Goal: Transaction & Acquisition: Purchase product/service

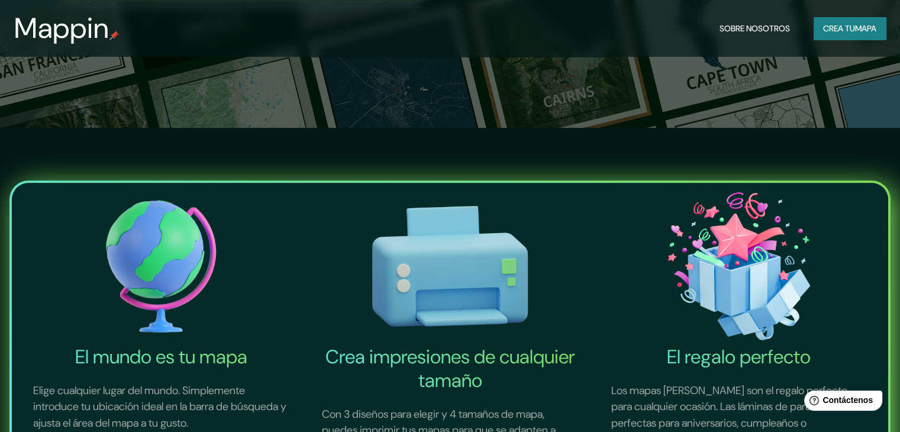
scroll to position [178, 0]
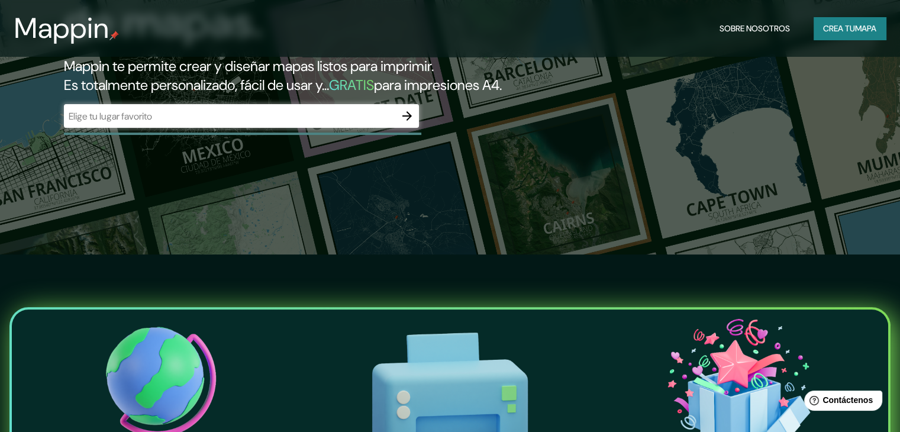
click at [373, 128] on div "​" at bounding box center [241, 116] width 355 height 24
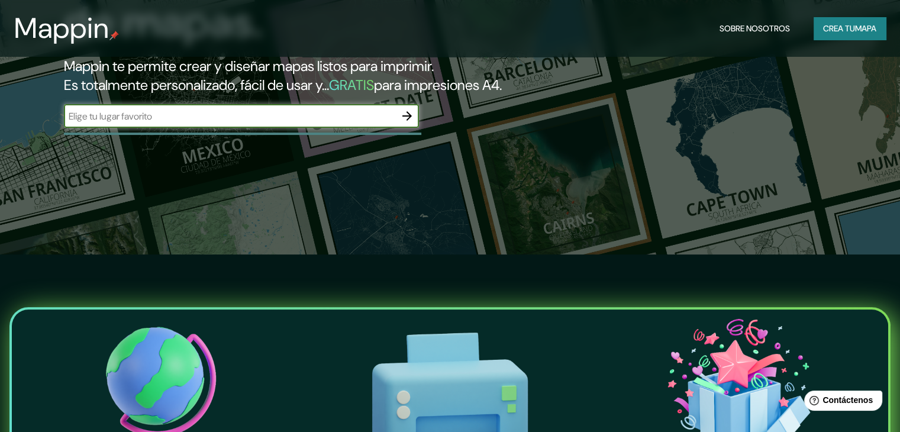
click at [403, 123] on icon "button" at bounding box center [407, 116] width 14 height 14
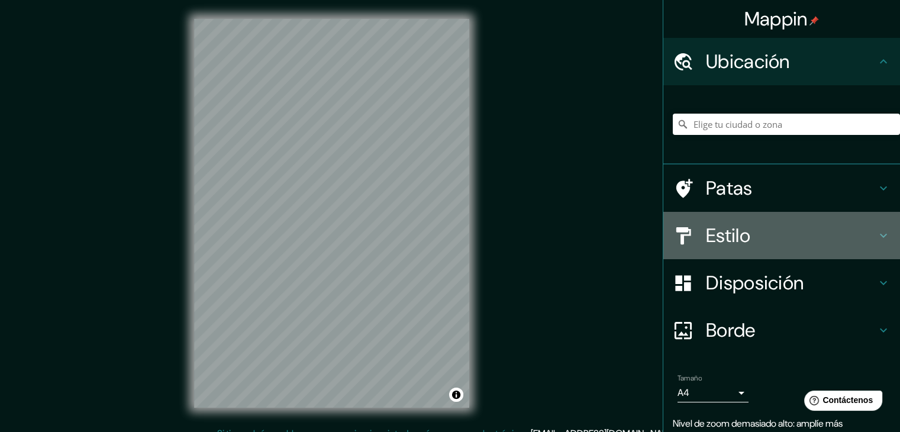
click at [751, 234] on h4 "Estilo" at bounding box center [791, 236] width 171 height 24
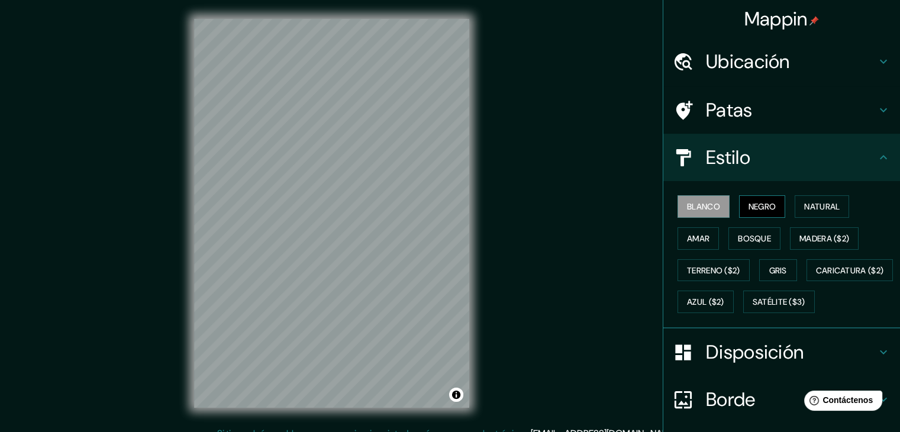
click at [750, 201] on font "Negro" at bounding box center [763, 206] width 28 height 11
click at [807, 204] on font "Natural" at bounding box center [823, 206] width 36 height 11
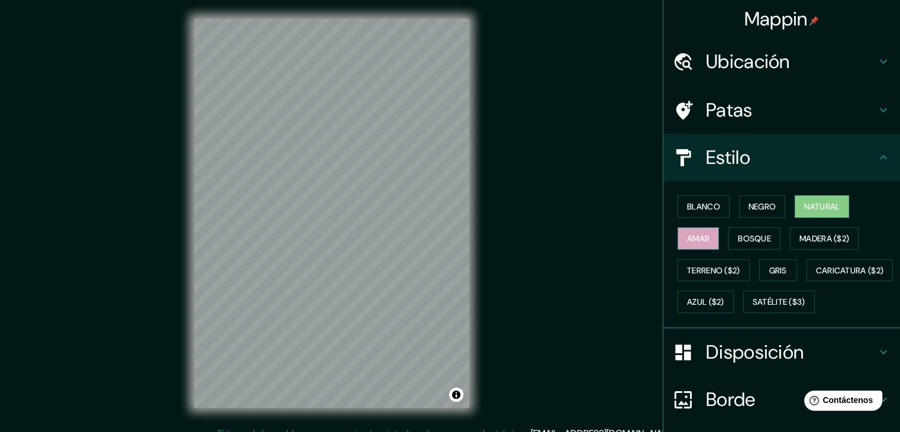
click at [693, 236] on font "Amar" at bounding box center [698, 238] width 22 height 11
click at [749, 240] on font "Bosque" at bounding box center [754, 238] width 33 height 11
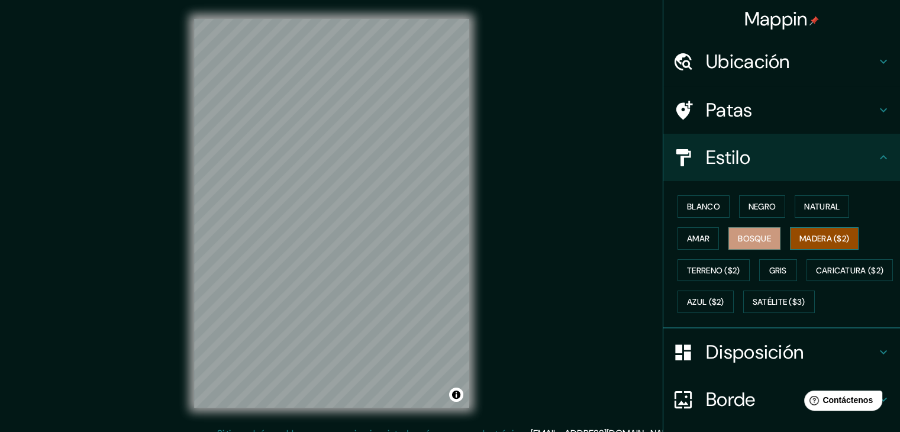
click at [814, 237] on font "Madera ($2)" at bounding box center [825, 238] width 50 height 11
click at [719, 269] on font "Terreno ($2)" at bounding box center [713, 270] width 53 height 11
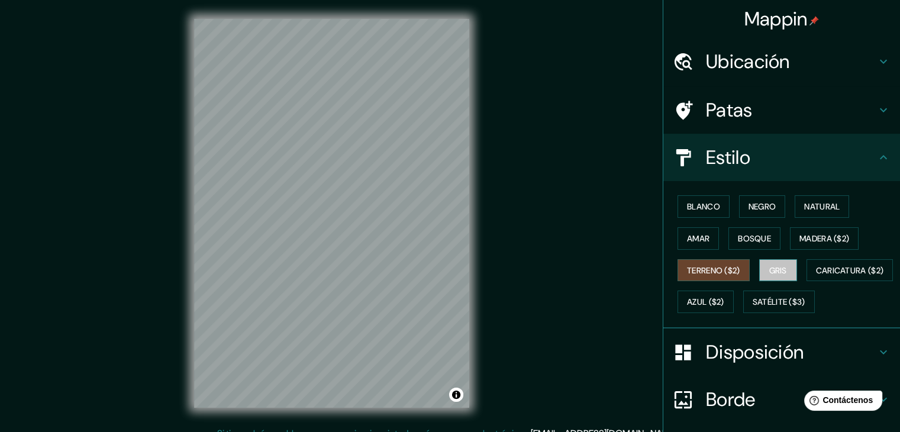
click at [770, 268] on font "Gris" at bounding box center [779, 270] width 18 height 11
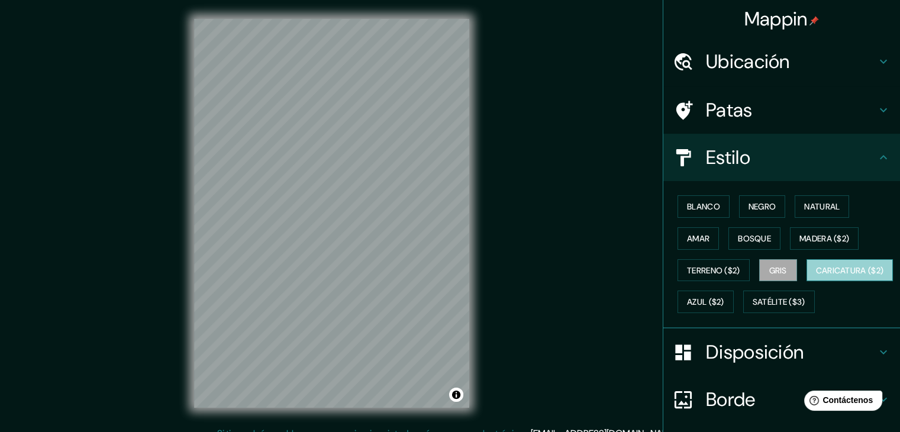
click at [807, 282] on button "Caricatura ($2)" at bounding box center [850, 270] width 87 height 22
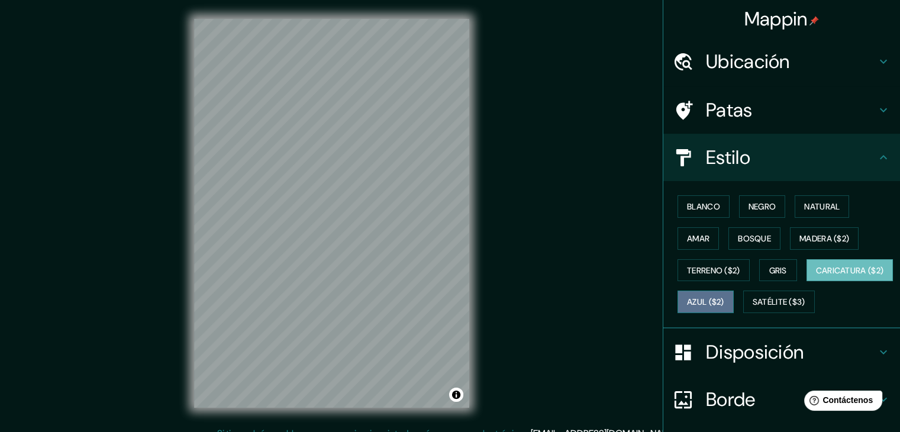
click at [725, 297] on font "Azul ($2)" at bounding box center [705, 302] width 37 height 11
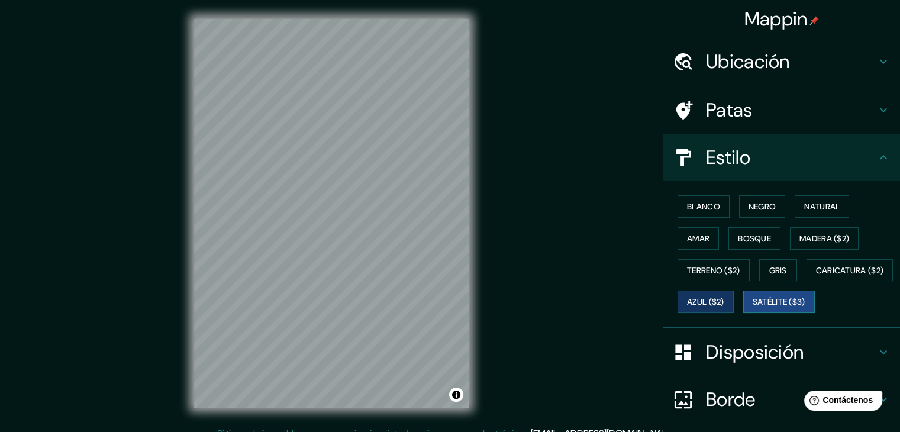
click at [753, 308] on font "Satélite ($3)" at bounding box center [779, 302] width 53 height 11
click at [697, 247] on button "Amar" at bounding box center [698, 238] width 41 height 22
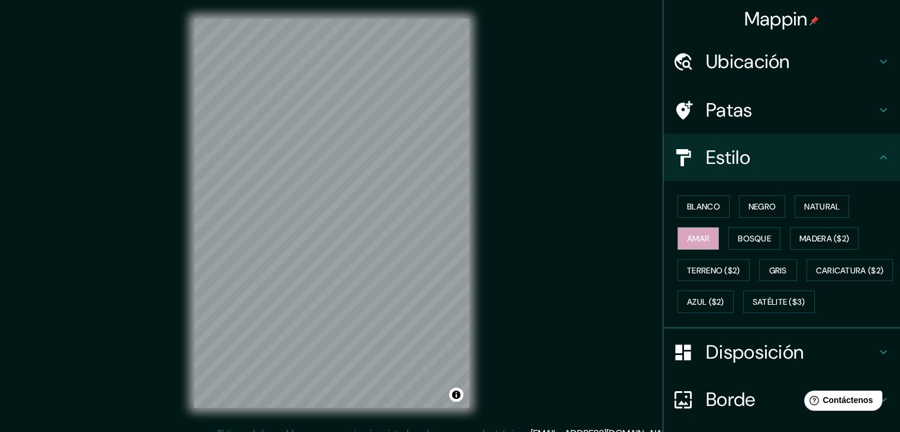
click at [745, 106] on h4 "Patas" at bounding box center [791, 110] width 171 height 24
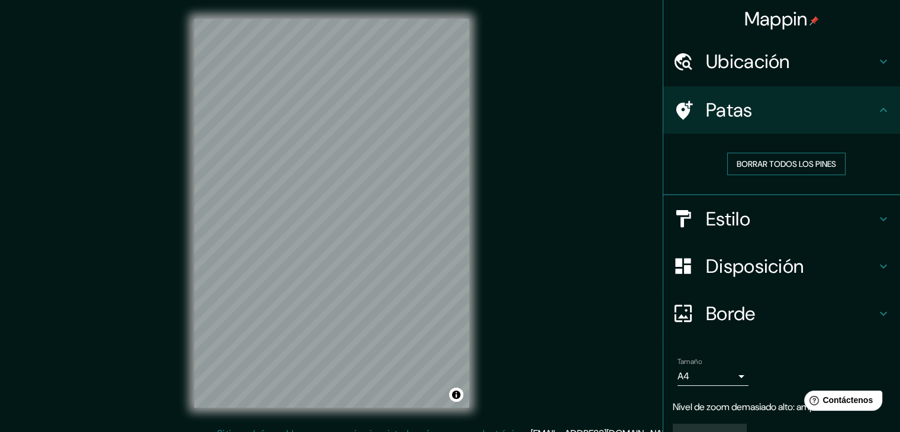
click at [767, 163] on font "Borrar todos los pines" at bounding box center [786, 164] width 99 height 11
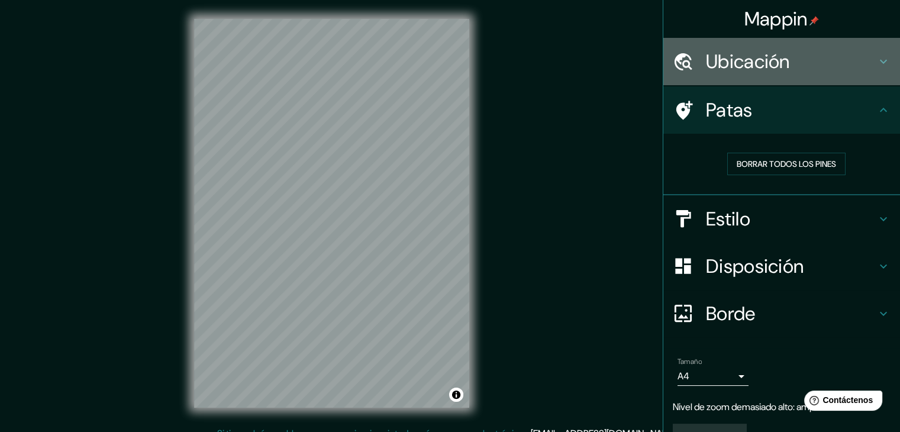
click at [744, 63] on font "Ubicación" at bounding box center [748, 61] width 84 height 25
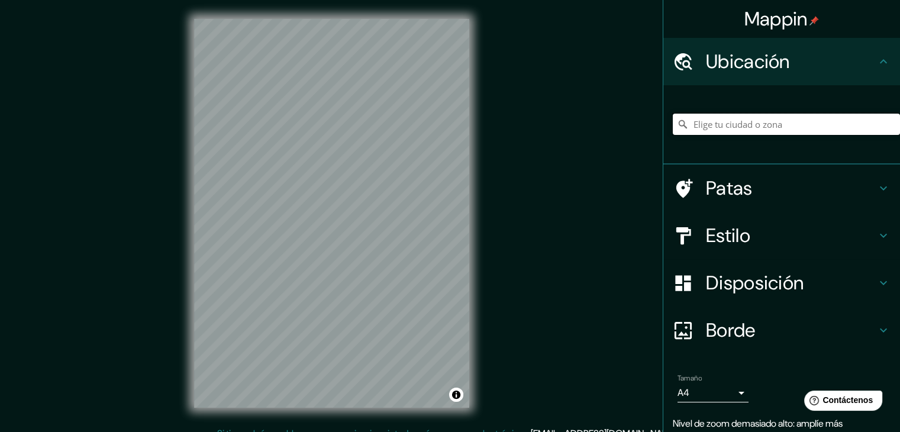
click at [734, 124] on input "Elige tu ciudad o zona" at bounding box center [786, 124] width 227 height 21
type input "[GEOGRAPHIC_DATA]"
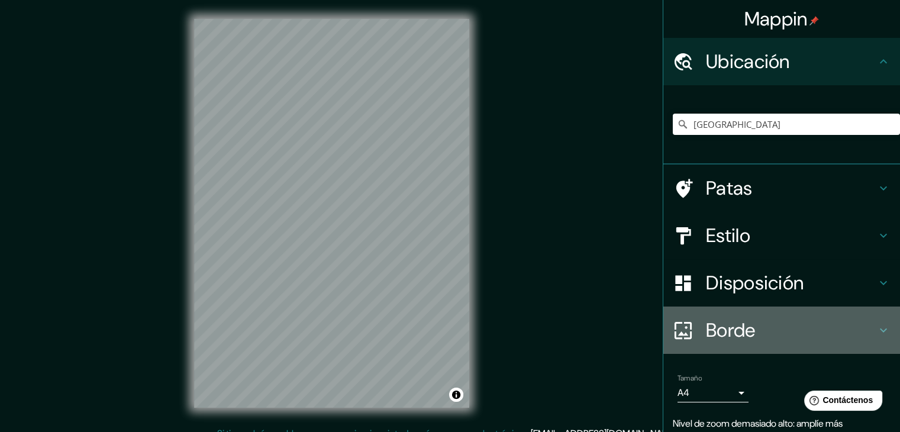
click at [715, 324] on font "Borde" at bounding box center [731, 330] width 50 height 25
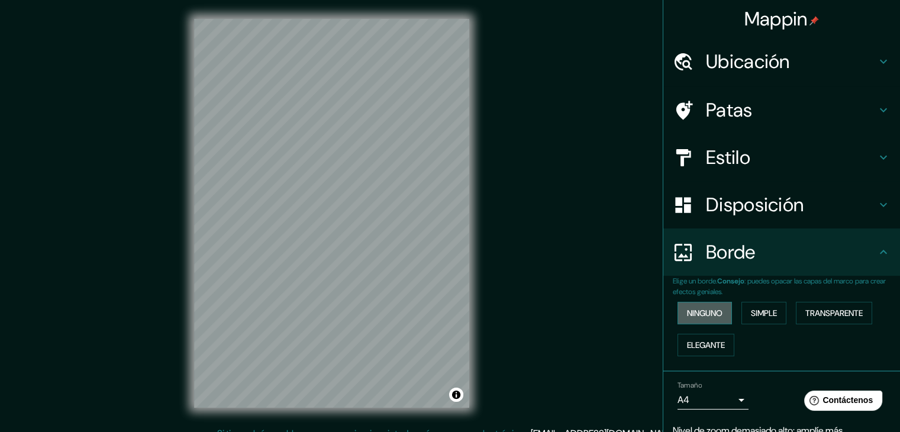
click at [705, 314] on font "Ninguno" at bounding box center [705, 313] width 36 height 11
click at [751, 314] on font "Simple" at bounding box center [764, 313] width 26 height 11
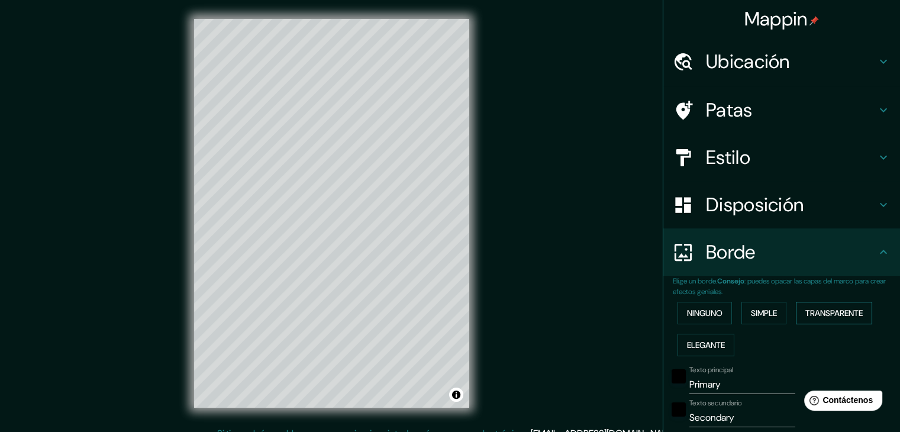
click at [815, 313] on font "Transparente" at bounding box center [834, 313] width 57 height 11
click at [706, 345] on font "Elegante" at bounding box center [706, 345] width 38 height 11
click at [699, 316] on font "Ninguno" at bounding box center [705, 313] width 36 height 11
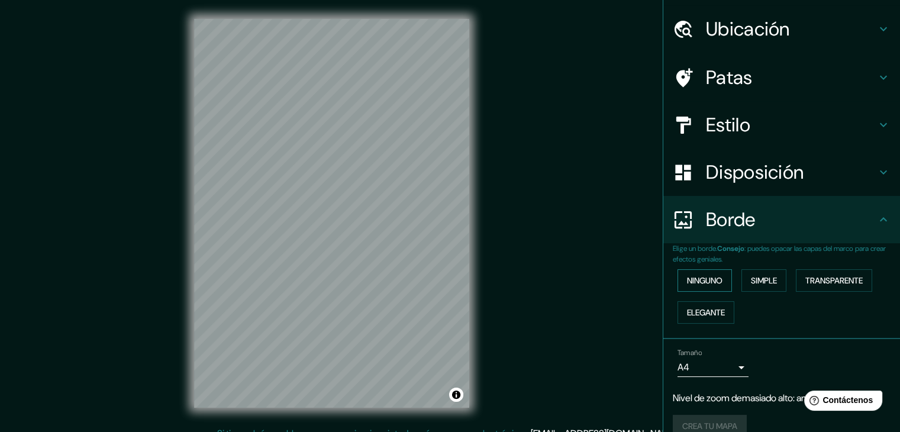
scroll to position [50, 0]
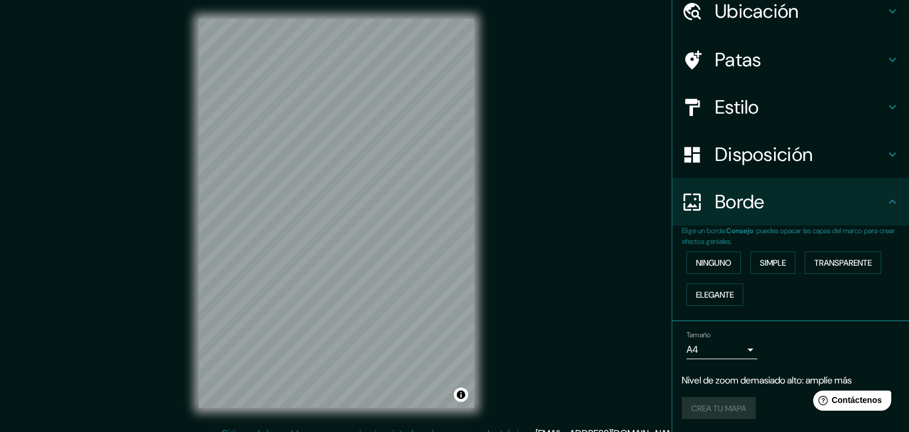
click at [718, 345] on body "Mappin Ubicación [GEOGRAPHIC_DATA] [GEOGRAPHIC_DATA] [GEOGRAPHIC_DATA] [GEOGRAP…" at bounding box center [454, 216] width 909 height 432
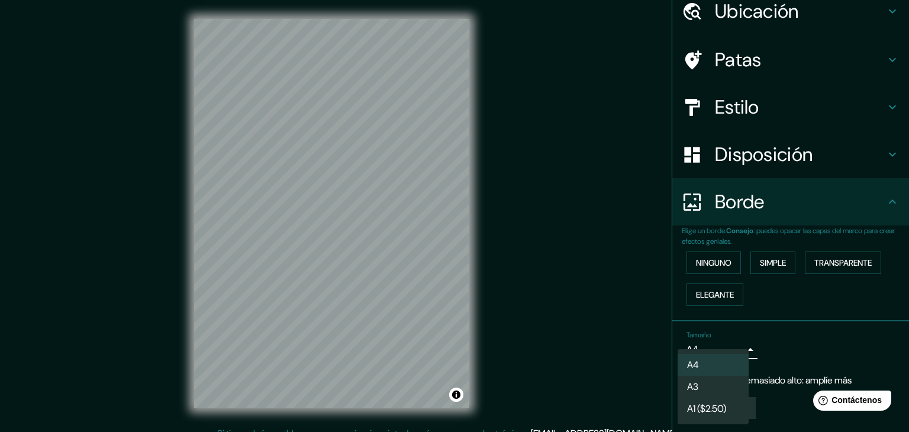
click at [713, 365] on li "A4" at bounding box center [713, 365] width 71 height 22
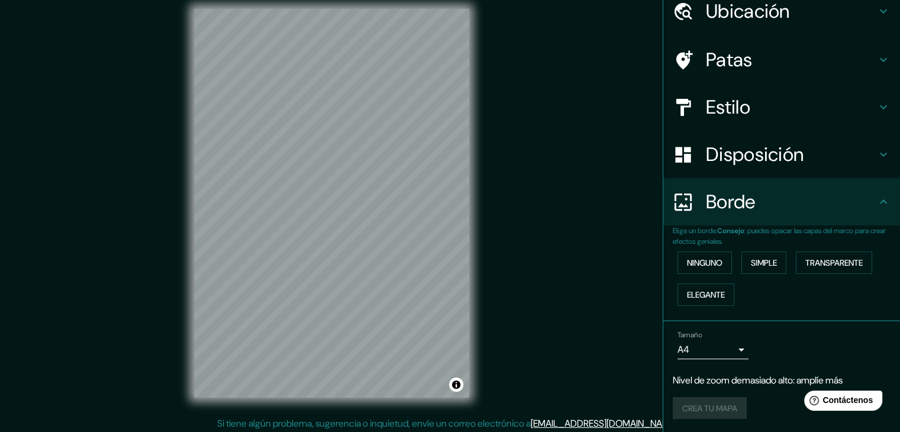
scroll to position [14, 0]
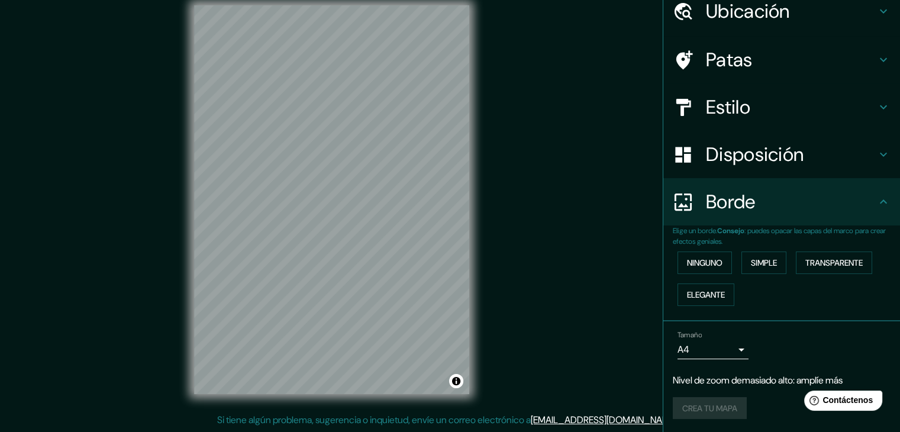
click at [715, 412] on div "Crea tu mapa" at bounding box center [782, 408] width 218 height 22
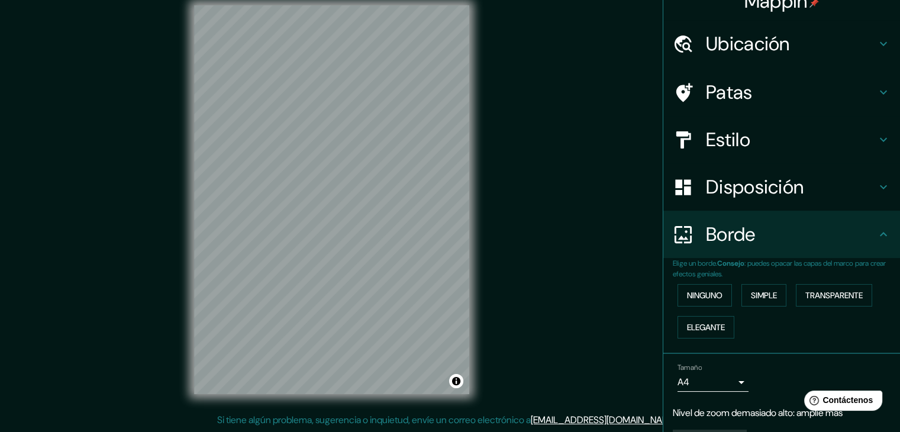
scroll to position [0, 0]
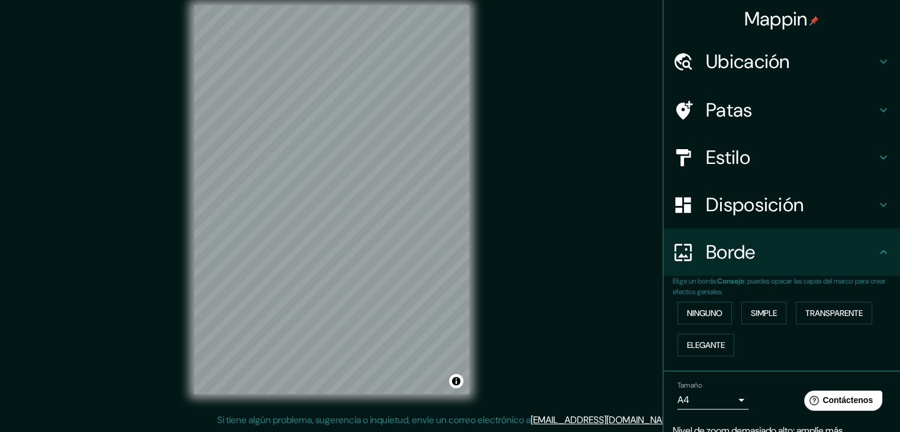
click at [740, 153] on font "Estilo" at bounding box center [728, 157] width 44 height 25
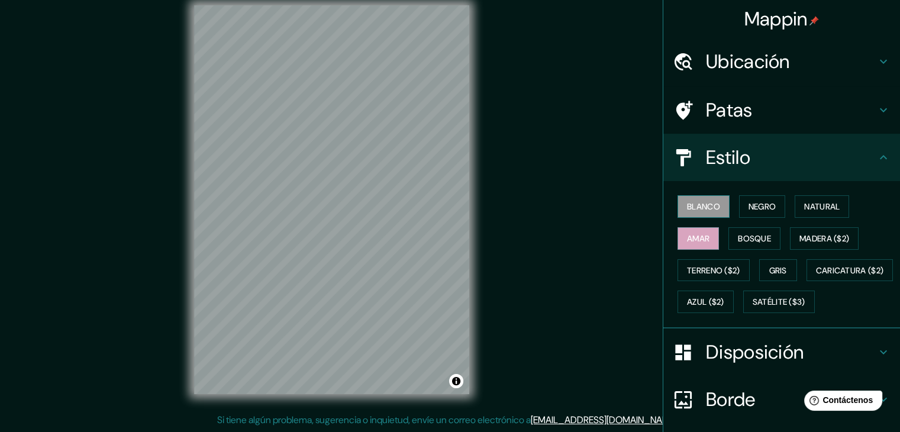
click at [710, 208] on font "Blanco" at bounding box center [703, 206] width 33 height 11
click at [697, 242] on font "Amar" at bounding box center [698, 238] width 22 height 11
click at [705, 202] on font "Blanco" at bounding box center [703, 206] width 33 height 11
click at [484, 282] on div "© Mapbox © OpenStreetMap Improve this map" at bounding box center [331, 199] width 313 height 427
click at [695, 236] on font "Amar" at bounding box center [698, 238] width 22 height 11
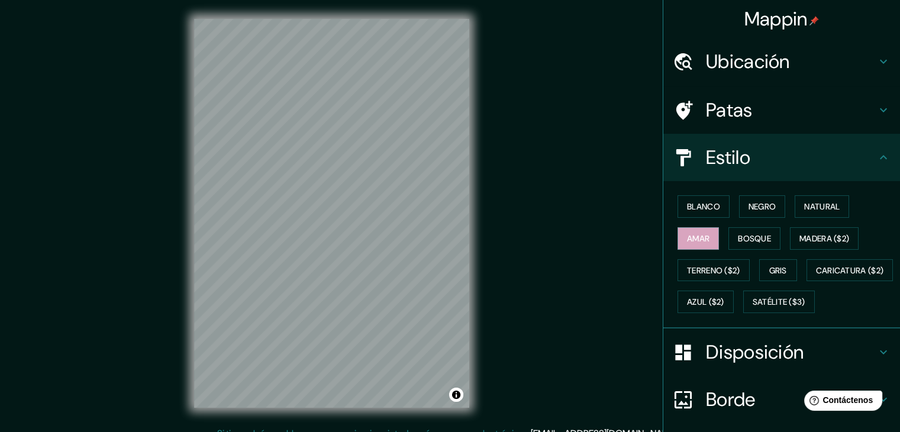
click at [735, 60] on font "Ubicación" at bounding box center [748, 61] width 84 height 25
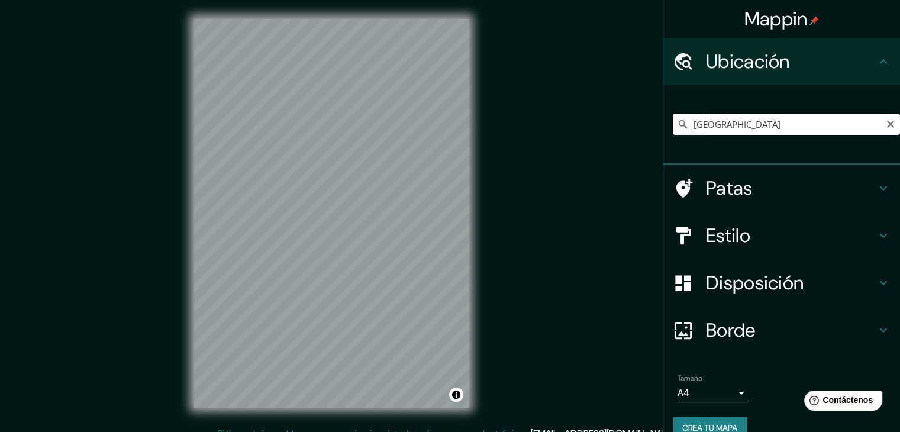
click at [746, 119] on input "[GEOGRAPHIC_DATA]" at bounding box center [786, 124] width 227 height 21
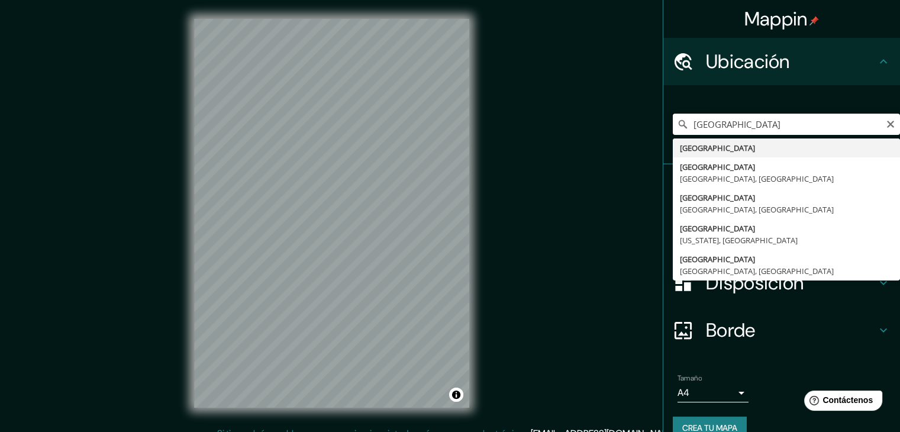
click at [746, 119] on input "[GEOGRAPHIC_DATA]" at bounding box center [786, 124] width 227 height 21
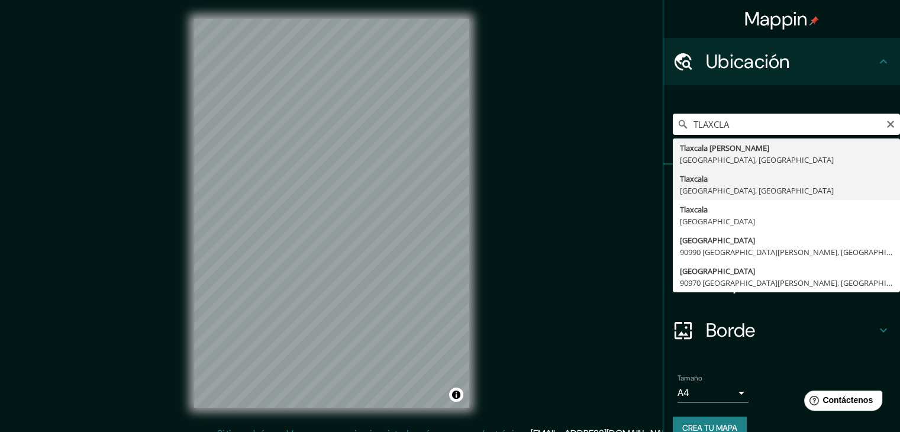
type input "[GEOGRAPHIC_DATA], [GEOGRAPHIC_DATA], [GEOGRAPHIC_DATA]"
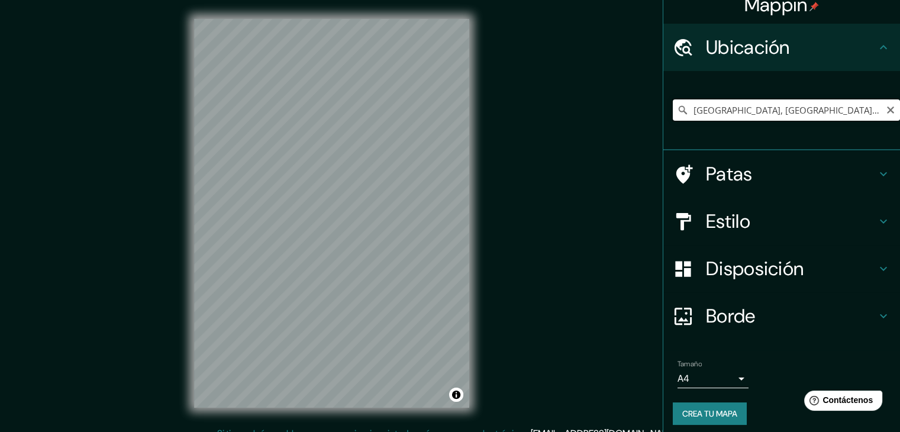
scroll to position [21, 0]
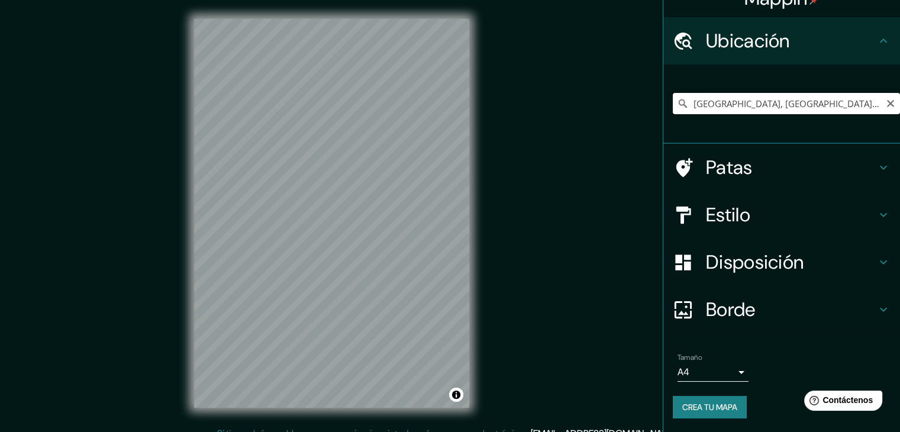
click at [784, 98] on input "[GEOGRAPHIC_DATA], [GEOGRAPHIC_DATA], [GEOGRAPHIC_DATA]" at bounding box center [786, 103] width 227 height 21
click at [800, 100] on input "[GEOGRAPHIC_DATA], [GEOGRAPHIC_DATA], [GEOGRAPHIC_DATA]" at bounding box center [786, 103] width 227 height 21
click at [805, 103] on input "[GEOGRAPHIC_DATA], [GEOGRAPHIC_DATA], [GEOGRAPHIC_DATA]" at bounding box center [786, 103] width 227 height 21
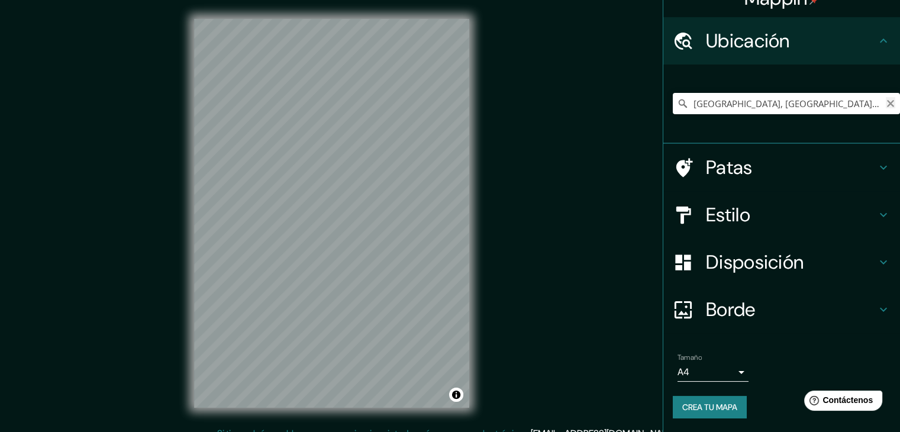
click at [887, 102] on icon "Claro" at bounding box center [890, 103] width 7 height 7
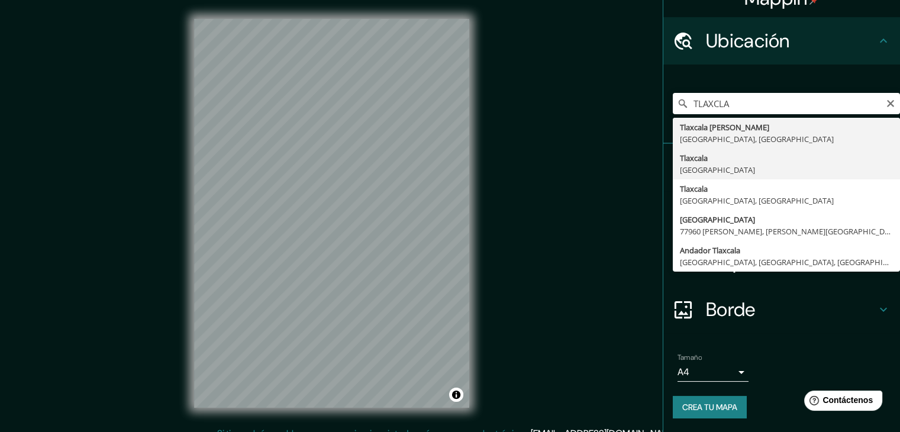
type input "[GEOGRAPHIC_DATA], [GEOGRAPHIC_DATA]"
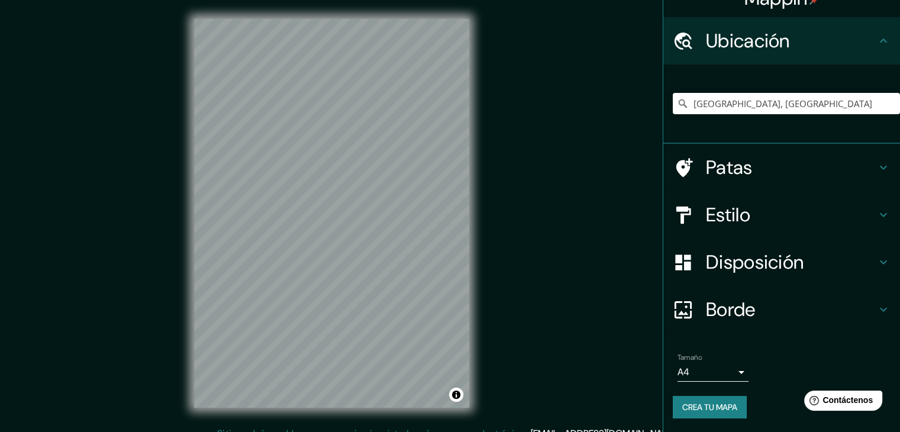
click at [720, 214] on font "Estilo" at bounding box center [728, 214] width 44 height 25
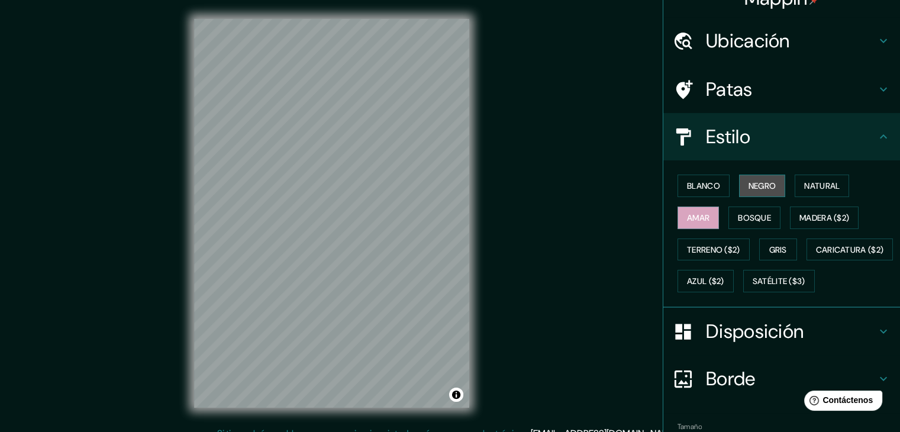
click at [750, 192] on font "Negro" at bounding box center [763, 185] width 28 height 15
click at [710, 189] on font "Blanco" at bounding box center [703, 186] width 33 height 11
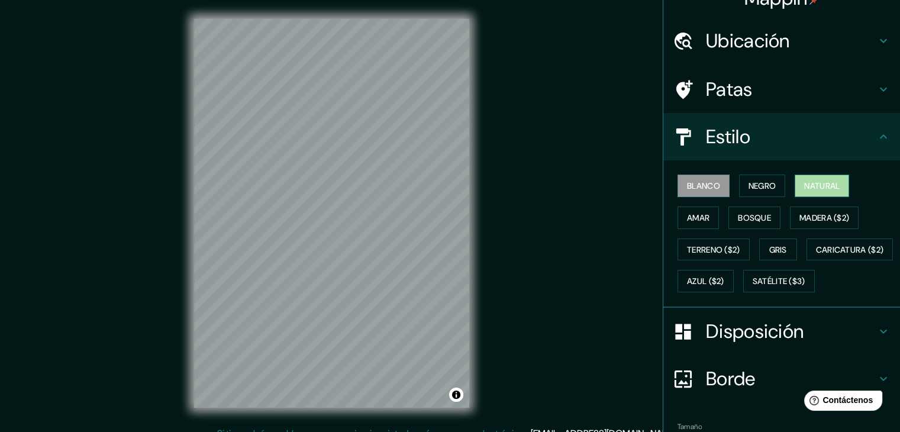
click at [805, 189] on font "Natural" at bounding box center [823, 186] width 36 height 11
click at [705, 219] on button "Amar" at bounding box center [698, 218] width 41 height 22
click at [805, 185] on font "Natural" at bounding box center [823, 186] width 36 height 11
click at [687, 215] on font "Amar" at bounding box center [698, 218] width 22 height 11
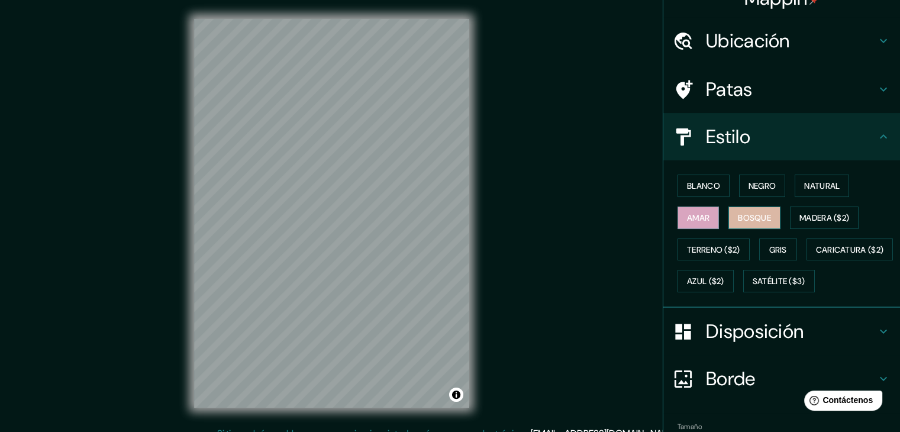
click at [745, 213] on font "Bosque" at bounding box center [754, 218] width 33 height 11
click at [768, 184] on font "Negro" at bounding box center [763, 186] width 28 height 11
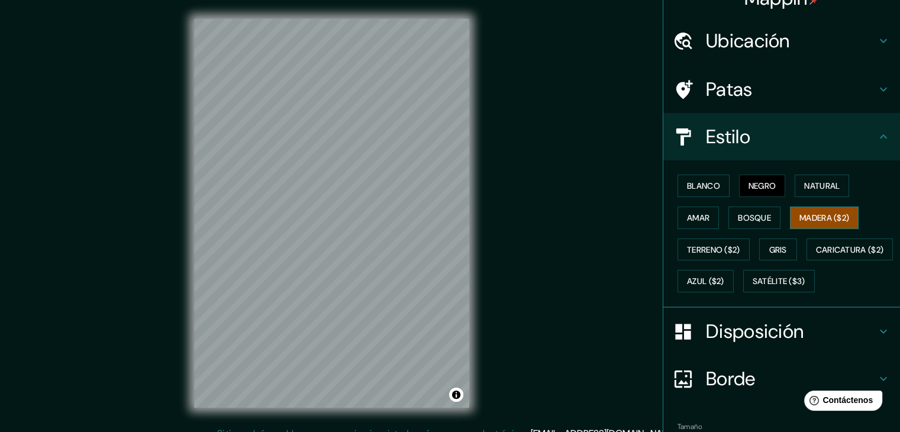
click at [805, 211] on font "Madera ($2)" at bounding box center [825, 217] width 50 height 15
click at [715, 255] on font "Terreno ($2)" at bounding box center [713, 249] width 53 height 15
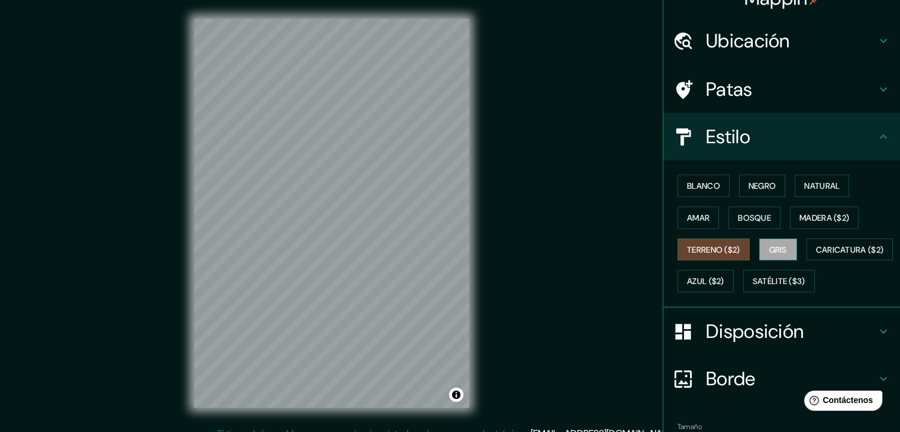
click at [770, 251] on font "Gris" at bounding box center [779, 250] width 18 height 11
click at [816, 255] on font "Caricatura ($2)" at bounding box center [850, 250] width 68 height 11
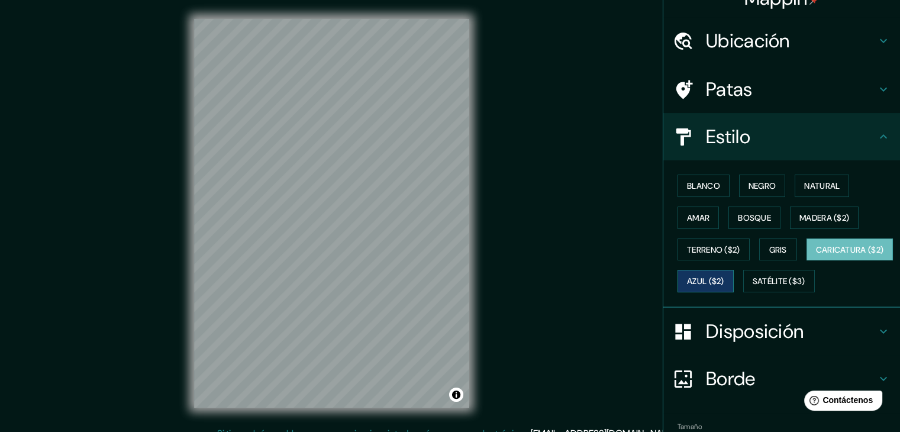
click at [725, 280] on font "Azul ($2)" at bounding box center [705, 281] width 37 height 11
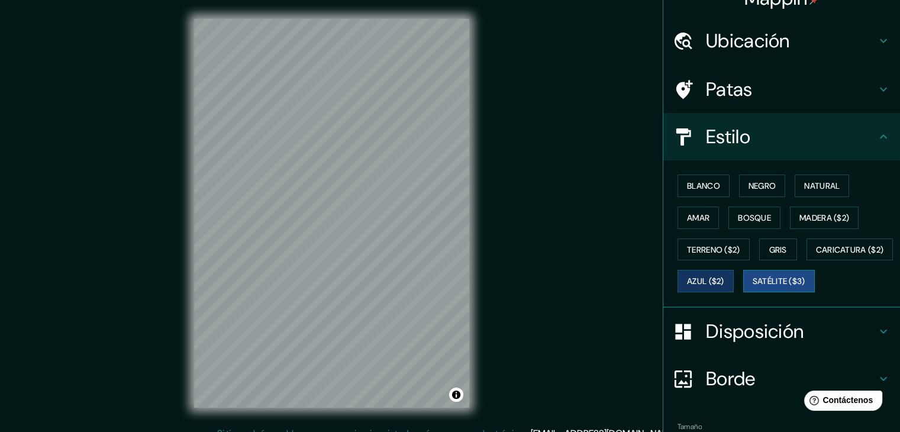
click at [753, 287] on font "Satélite ($3)" at bounding box center [779, 281] width 53 height 11
click at [766, 184] on font "Negro" at bounding box center [763, 186] width 28 height 11
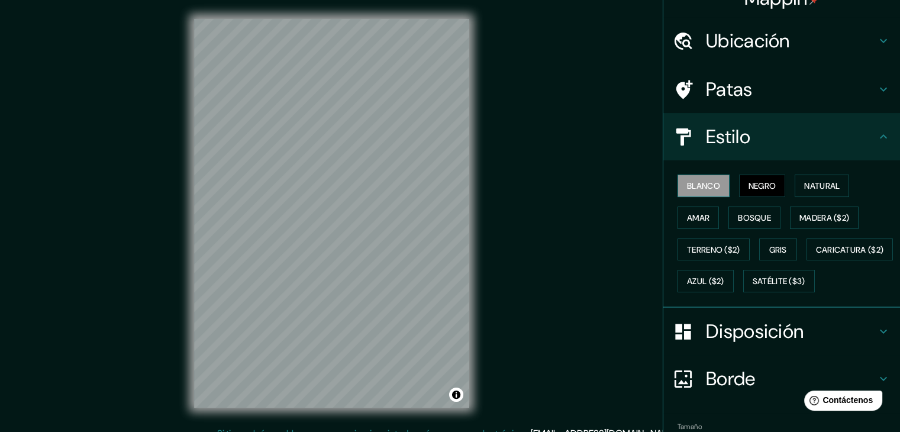
click at [711, 183] on font "Blanco" at bounding box center [703, 186] width 33 height 11
click at [805, 185] on font "Natural" at bounding box center [823, 186] width 36 height 11
click at [707, 184] on font "Blanco" at bounding box center [703, 186] width 33 height 11
click at [695, 226] on button "Amar" at bounding box center [698, 218] width 41 height 22
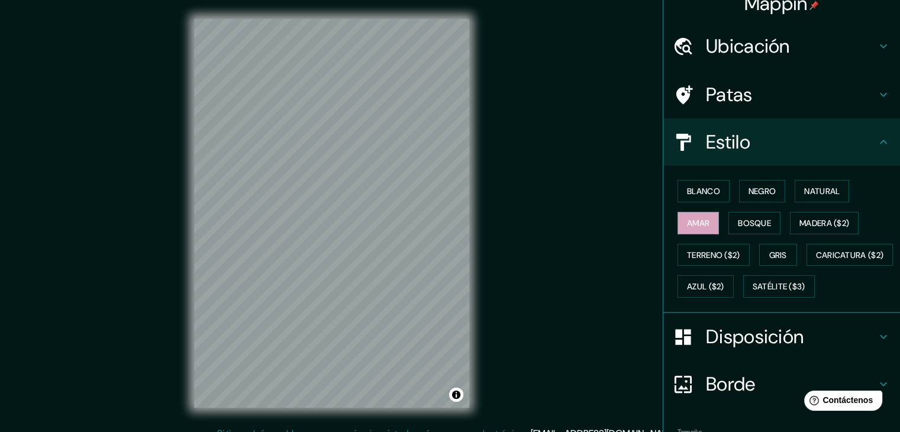
scroll to position [0, 0]
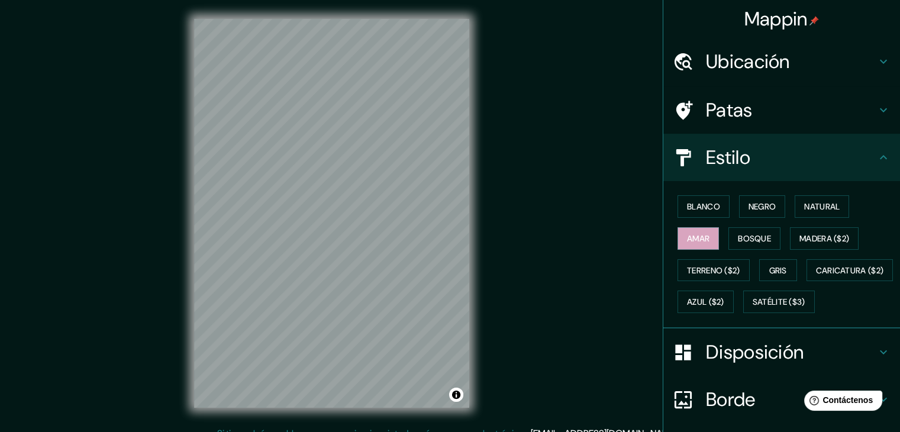
click at [764, 62] on font "Ubicación" at bounding box center [748, 61] width 84 height 25
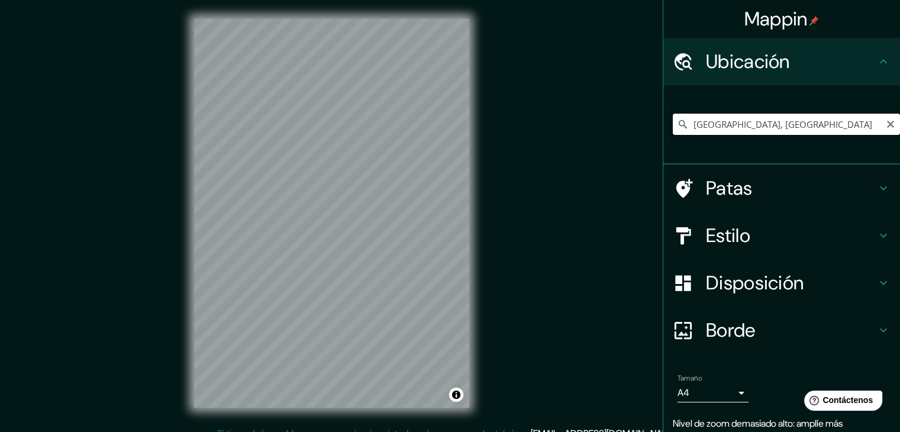
click at [749, 128] on input "[GEOGRAPHIC_DATA], [GEOGRAPHIC_DATA]" at bounding box center [786, 124] width 227 height 21
click at [727, 121] on input "[GEOGRAPHIC_DATA], [GEOGRAPHIC_DATA]" at bounding box center [786, 124] width 227 height 21
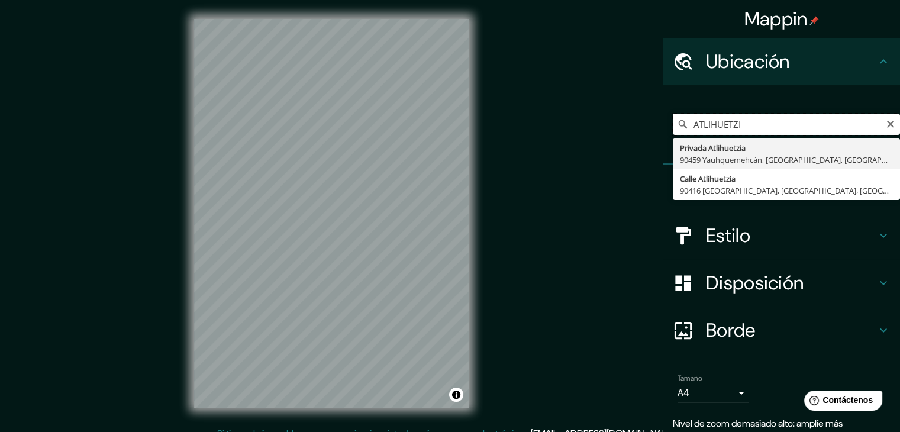
type input "ATLIHUETZI"
click at [818, 130] on input "ATLIHUETZI" at bounding box center [786, 124] width 227 height 21
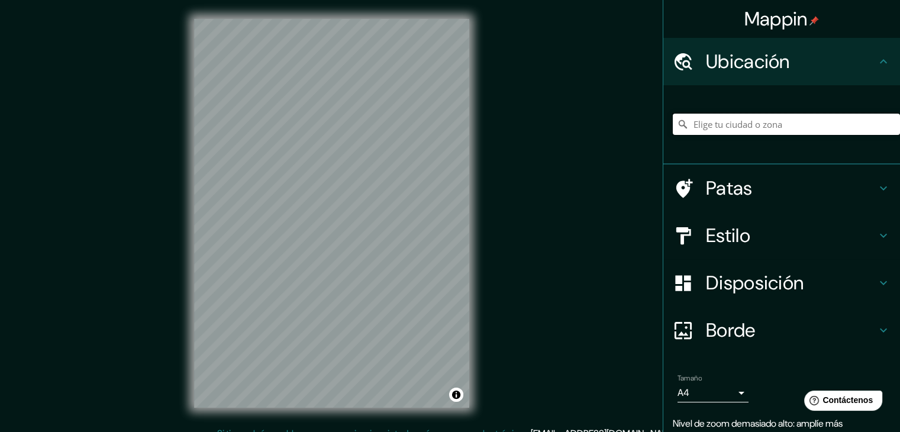
paste input "9RPH+RCC Santa [PERSON_NAME], [GEOGRAPHIC_DATA]"
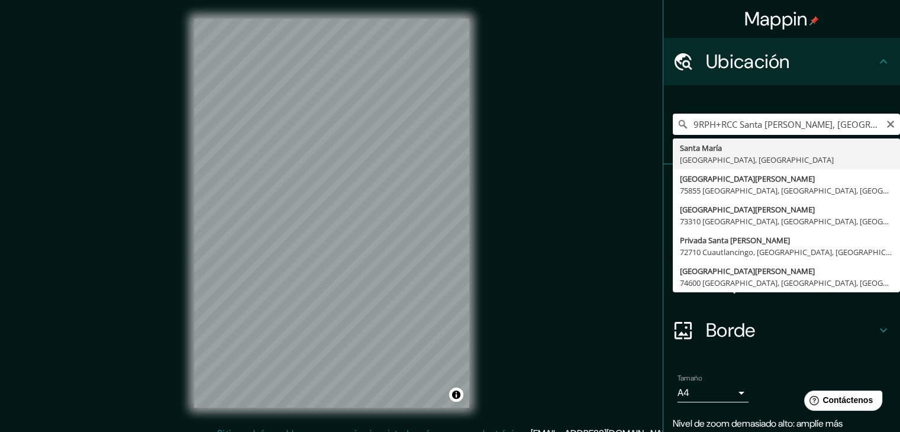
drag, startPoint x: 729, startPoint y: 126, endPoint x: 674, endPoint y: 126, distance: 55.7
click at [674, 126] on div "9RPH+RCC [GEOGRAPHIC_DATA][PERSON_NAME], Tlaxcala [GEOGRAPHIC_DATA][PERSON_NAME…" at bounding box center [786, 124] width 227 height 21
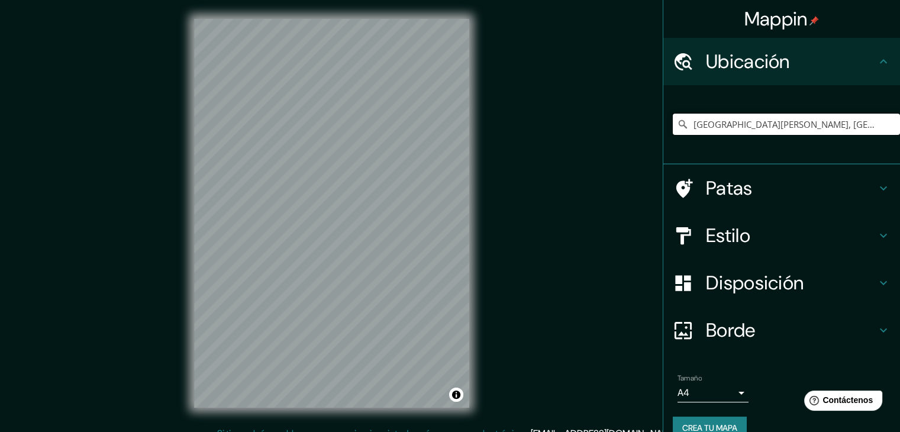
type input "[GEOGRAPHIC_DATA][PERSON_NAME], [GEOGRAPHIC_DATA], [GEOGRAPHIC_DATA]"
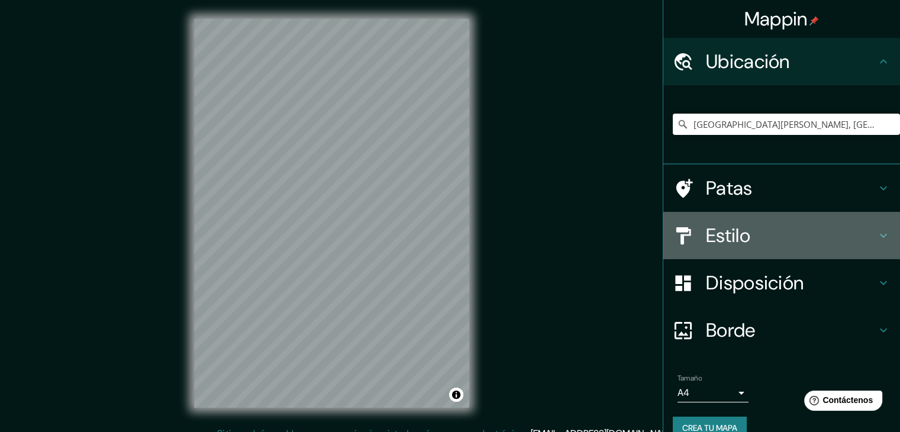
click at [707, 235] on font "Estilo" at bounding box center [728, 235] width 44 height 25
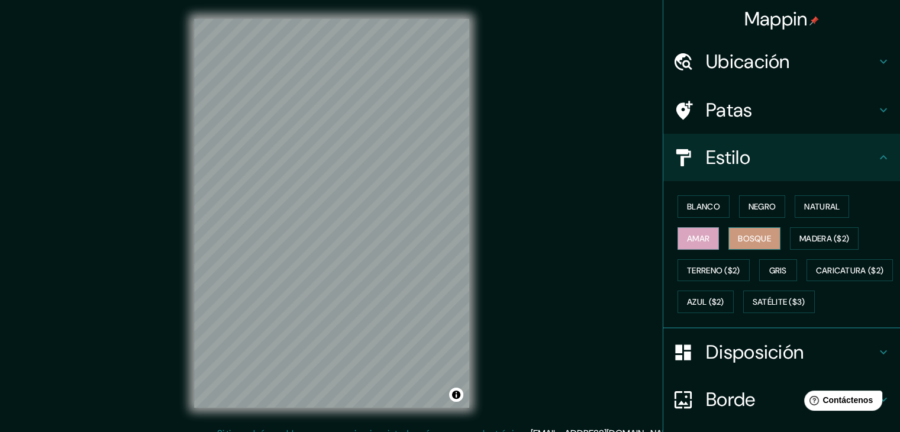
click at [755, 237] on font "Bosque" at bounding box center [754, 238] width 33 height 11
click at [823, 213] on font "Natural" at bounding box center [823, 206] width 36 height 15
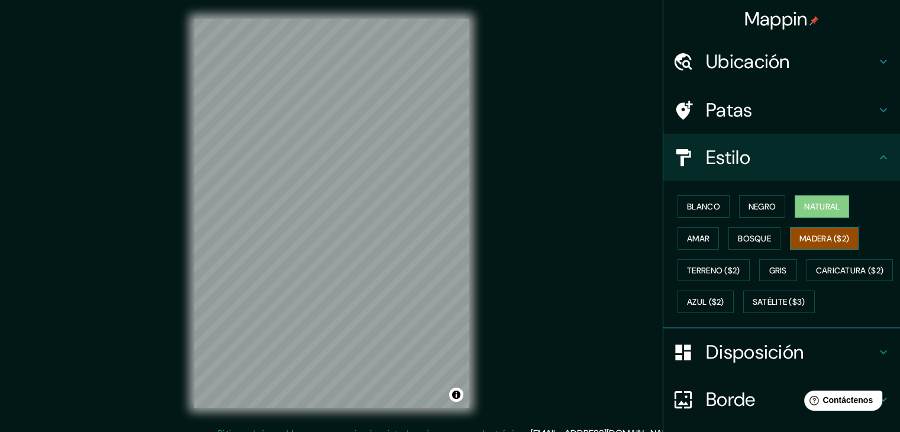
click at [842, 234] on font "Madera ($2)" at bounding box center [825, 238] width 50 height 11
click at [774, 54] on font "Ubicación" at bounding box center [748, 61] width 84 height 25
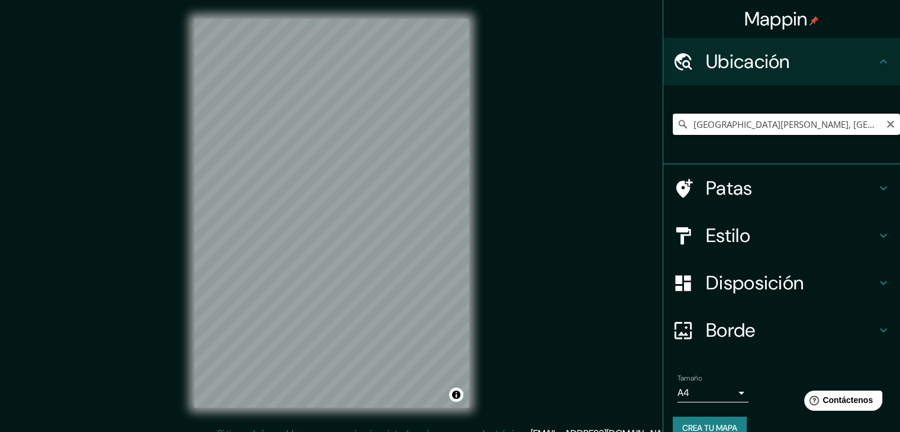
click at [834, 125] on input "[GEOGRAPHIC_DATA][PERSON_NAME], [GEOGRAPHIC_DATA], [GEOGRAPHIC_DATA]" at bounding box center [786, 124] width 227 height 21
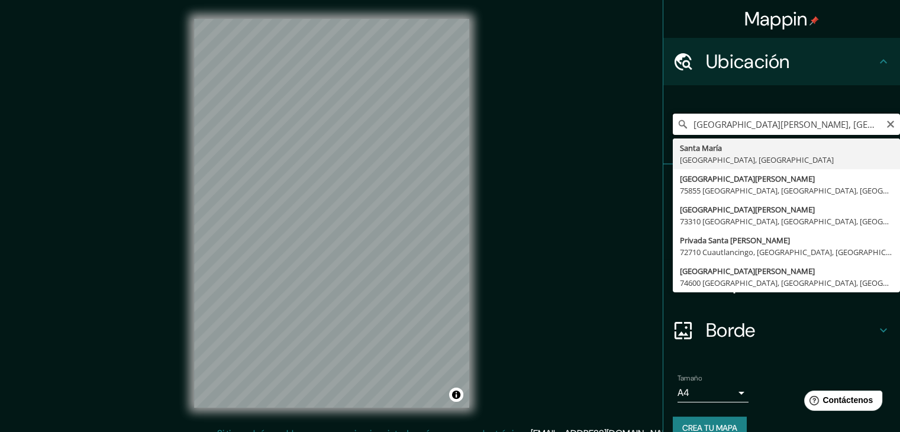
click at [834, 125] on input "[GEOGRAPHIC_DATA][PERSON_NAME], [GEOGRAPHIC_DATA], [GEOGRAPHIC_DATA]" at bounding box center [786, 124] width 227 height 21
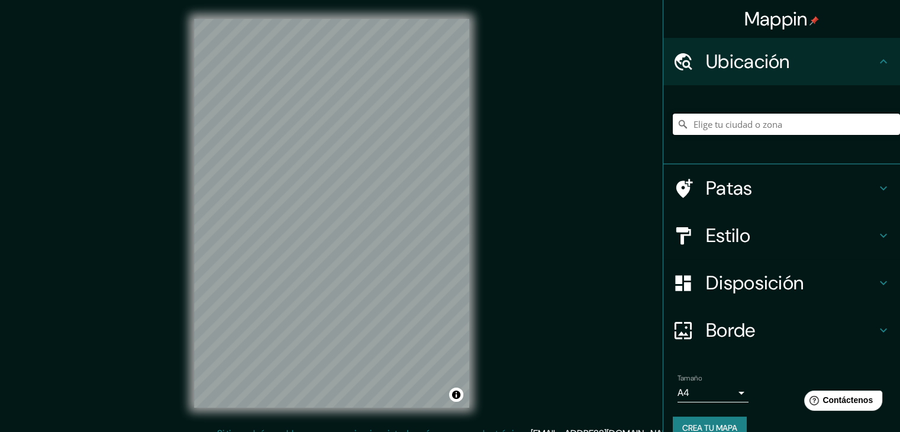
paste input "9RPH+RCC Santa [PERSON_NAME], [GEOGRAPHIC_DATA]"
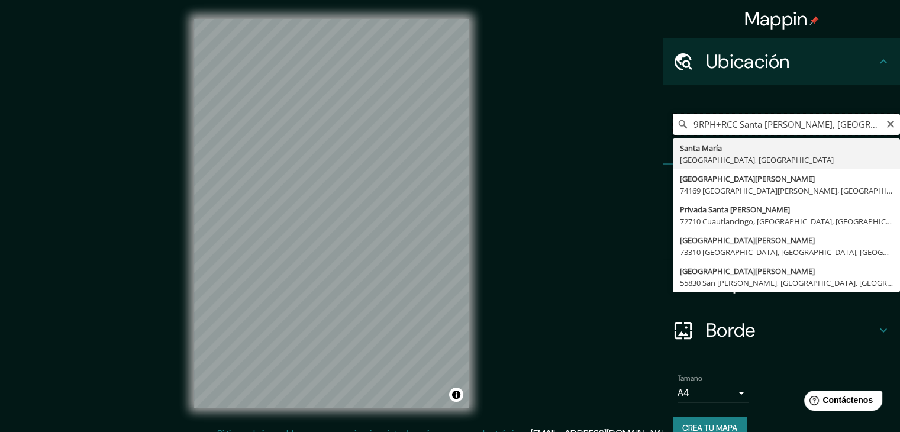
click at [732, 127] on input "9RPH+RCC Santa [PERSON_NAME], [GEOGRAPHIC_DATA]" at bounding box center [786, 124] width 227 height 21
click at [788, 124] on input "[PERSON_NAME], [GEOGRAPHIC_DATA]" at bounding box center [786, 124] width 227 height 21
click at [836, 126] on input "[PERSON_NAME], [GEOGRAPHIC_DATA]" at bounding box center [786, 124] width 227 height 21
type input "[PERSON_NAME], [GEOGRAPHIC_DATA]"
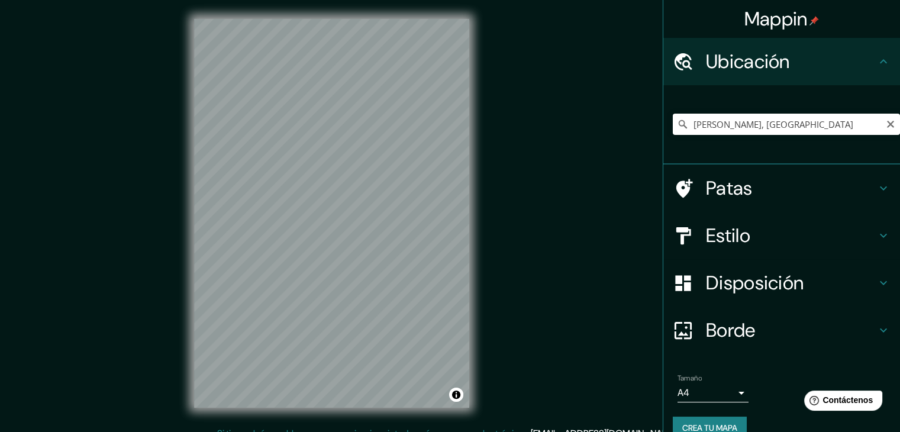
click at [690, 243] on div at bounding box center [689, 236] width 33 height 21
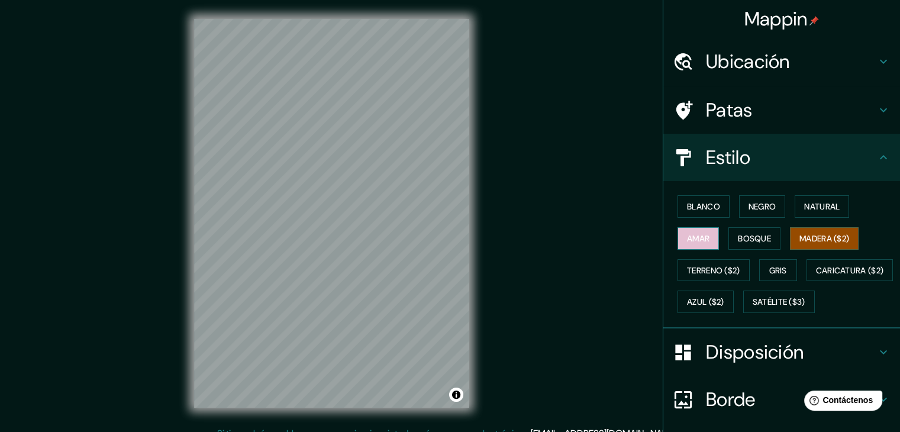
click at [705, 233] on button "Amar" at bounding box center [698, 238] width 41 height 22
click at [709, 200] on font "Blanco" at bounding box center [703, 206] width 33 height 15
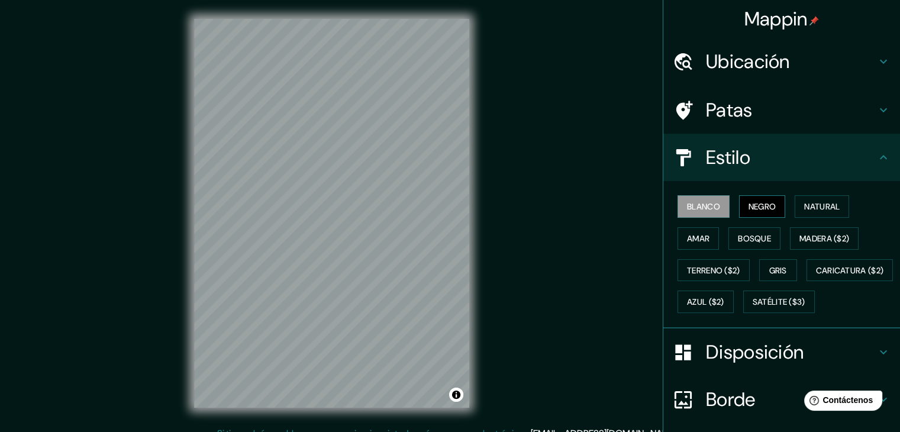
click at [753, 205] on font "Negro" at bounding box center [763, 206] width 28 height 11
click at [817, 202] on font "Natural" at bounding box center [823, 206] width 36 height 11
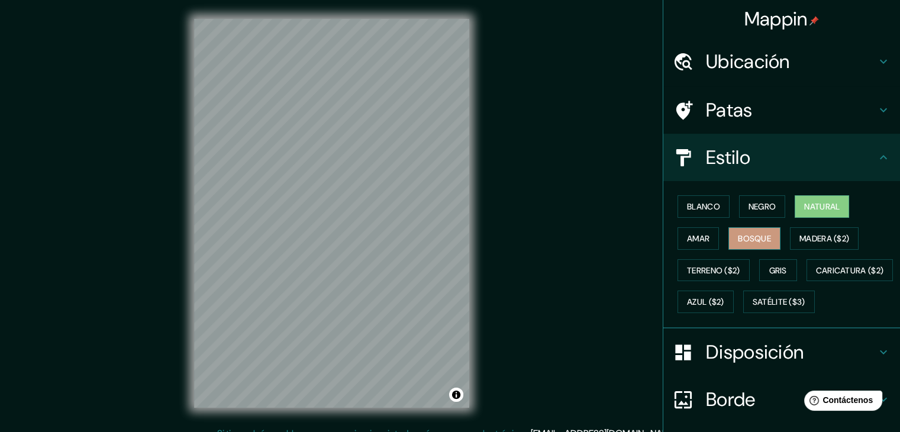
click at [756, 234] on font "Bosque" at bounding box center [754, 238] width 33 height 11
click at [774, 268] on font "Gris" at bounding box center [779, 270] width 18 height 11
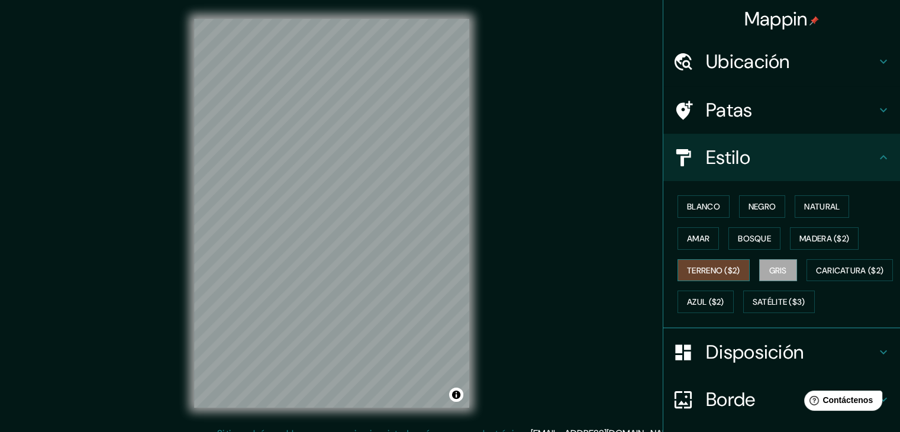
click at [716, 271] on font "Terreno ($2)" at bounding box center [713, 270] width 53 height 11
click at [816, 276] on font "Caricatura ($2)" at bounding box center [850, 270] width 68 height 11
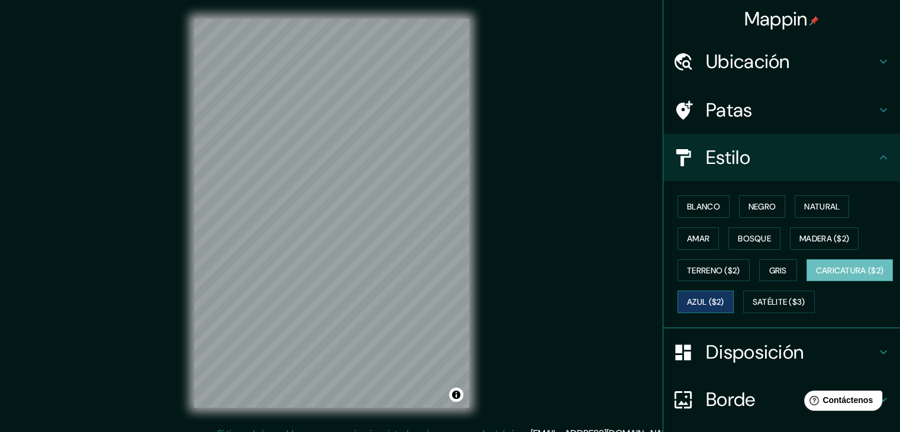
click at [725, 297] on font "Azul ($2)" at bounding box center [705, 302] width 37 height 11
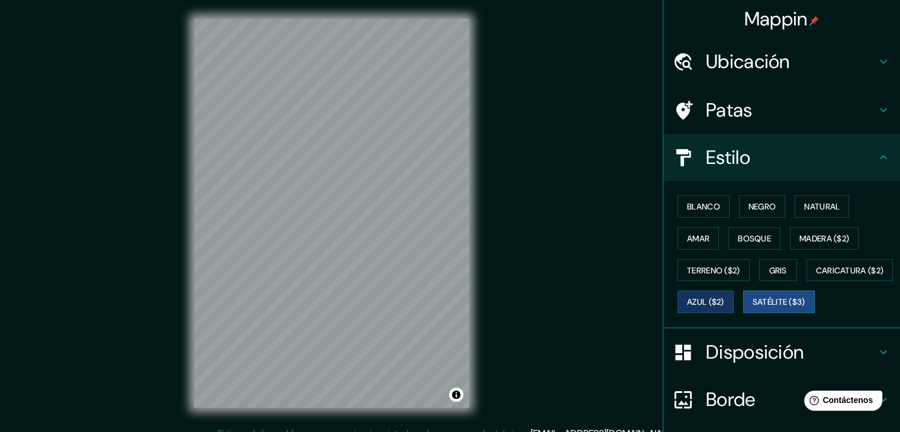
click at [753, 308] on font "Satélite ($3)" at bounding box center [779, 302] width 53 height 11
click at [734, 295] on button "Azul ($2)" at bounding box center [706, 302] width 56 height 22
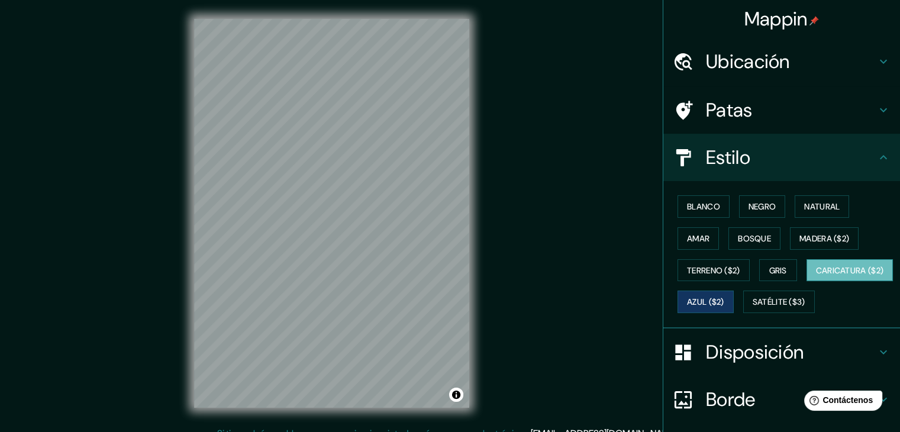
click at [816, 276] on font "Caricatura ($2)" at bounding box center [850, 270] width 68 height 11
click at [725, 298] on font "Azul ($2)" at bounding box center [705, 302] width 37 height 11
click at [779, 267] on font "Gris" at bounding box center [779, 270] width 18 height 11
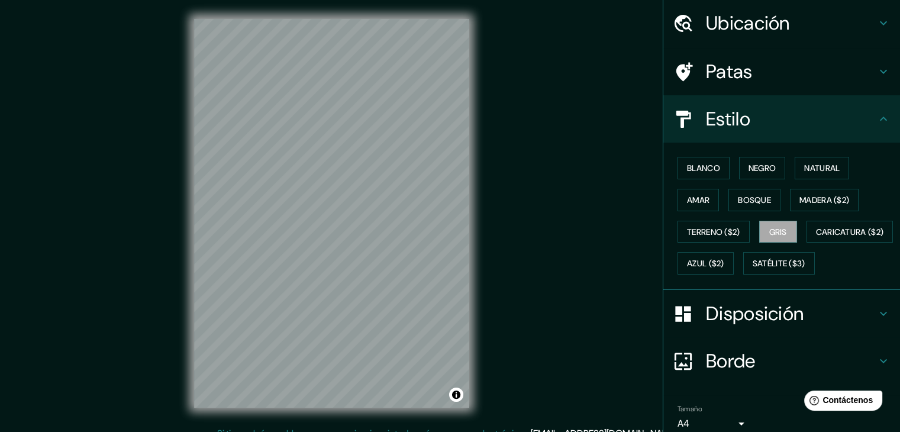
scroll to position [59, 0]
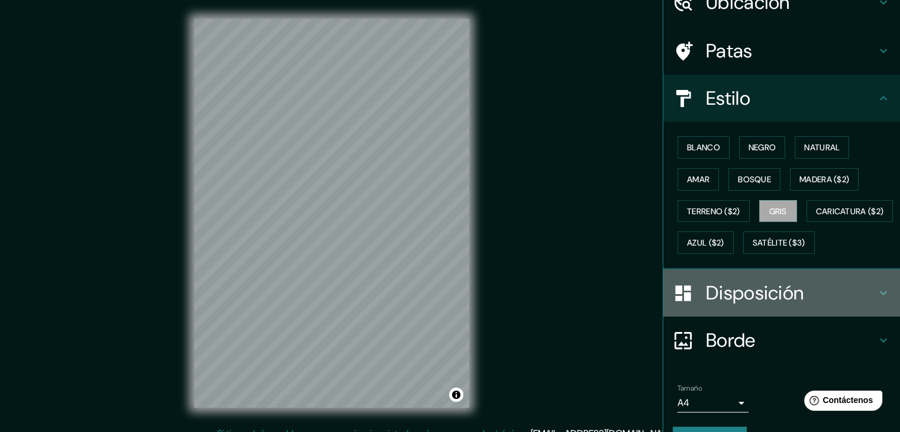
click at [794, 305] on font "Disposición" at bounding box center [755, 293] width 98 height 25
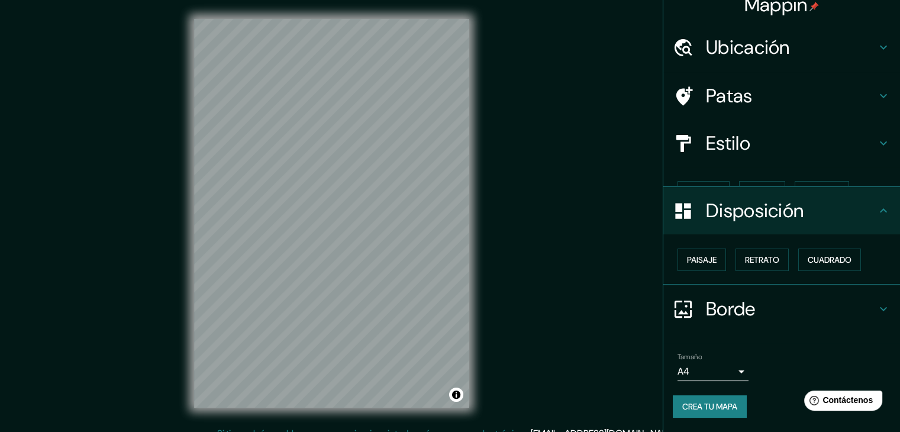
scroll to position [0, 0]
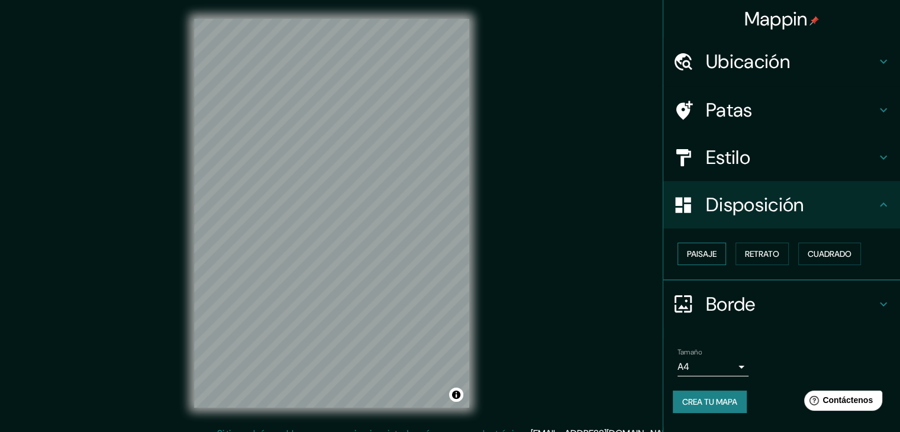
click at [712, 251] on font "Paisaje" at bounding box center [702, 254] width 30 height 11
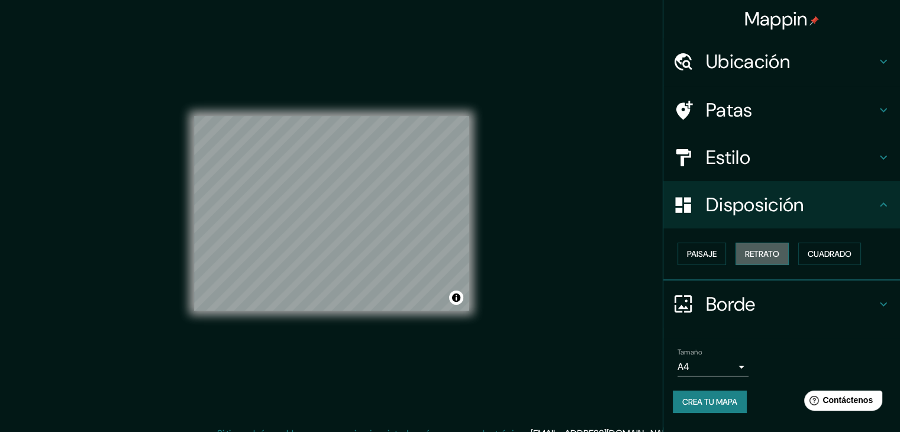
click at [784, 252] on button "Retrato" at bounding box center [762, 254] width 53 height 22
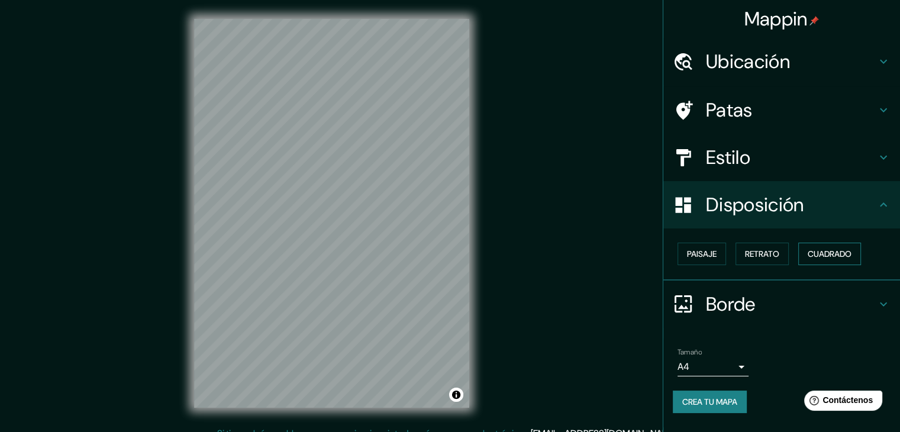
click at [827, 252] on font "Cuadrado" at bounding box center [830, 254] width 44 height 11
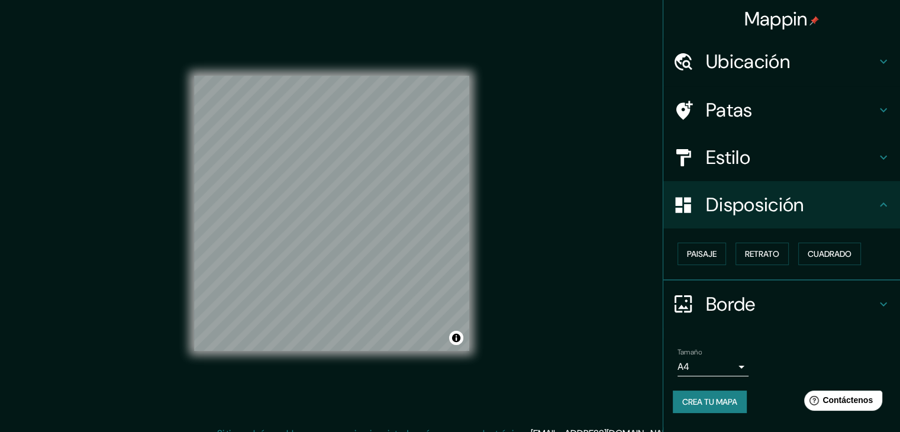
click at [725, 304] on font "Borde" at bounding box center [731, 304] width 50 height 25
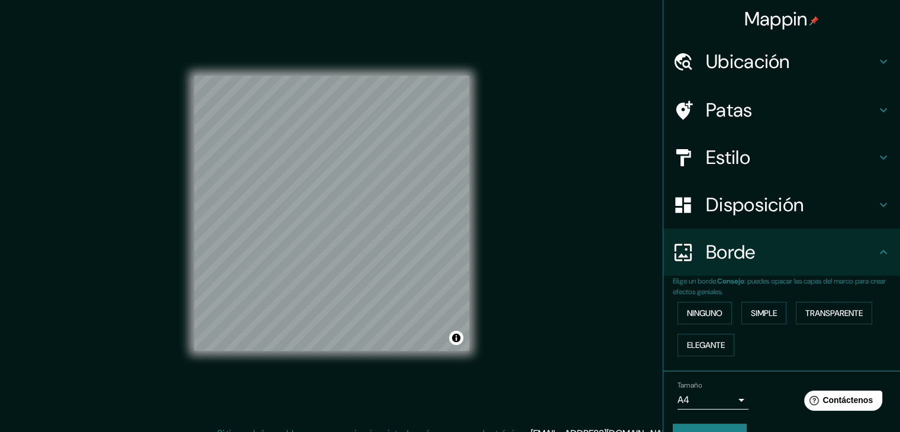
click at [744, 254] on font "Borde" at bounding box center [731, 252] width 50 height 25
click at [877, 254] on icon at bounding box center [884, 252] width 14 height 14
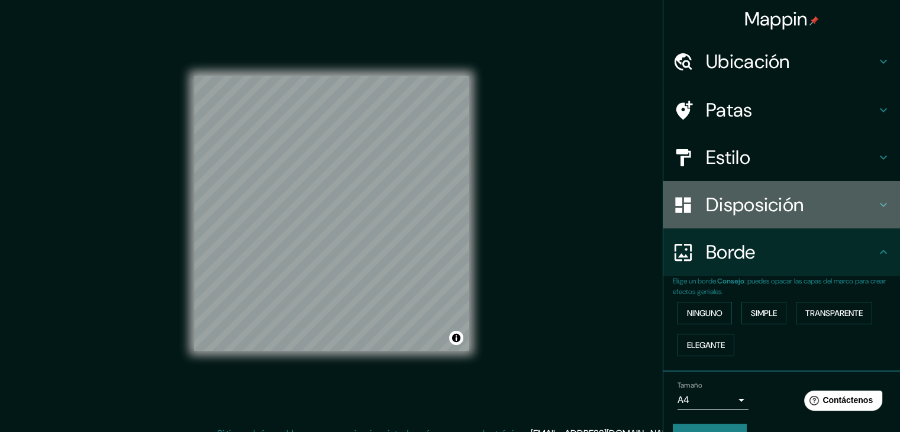
click at [750, 209] on font "Disposición" at bounding box center [755, 204] width 98 height 25
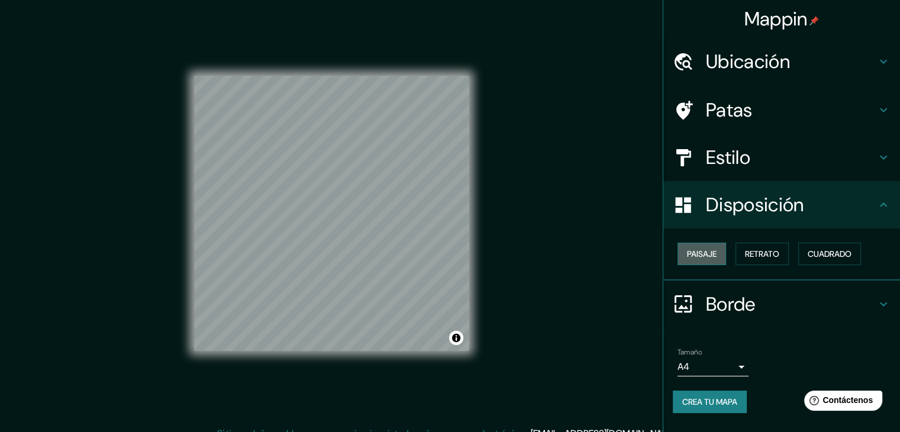
click at [703, 249] on font "Paisaje" at bounding box center [702, 254] width 30 height 11
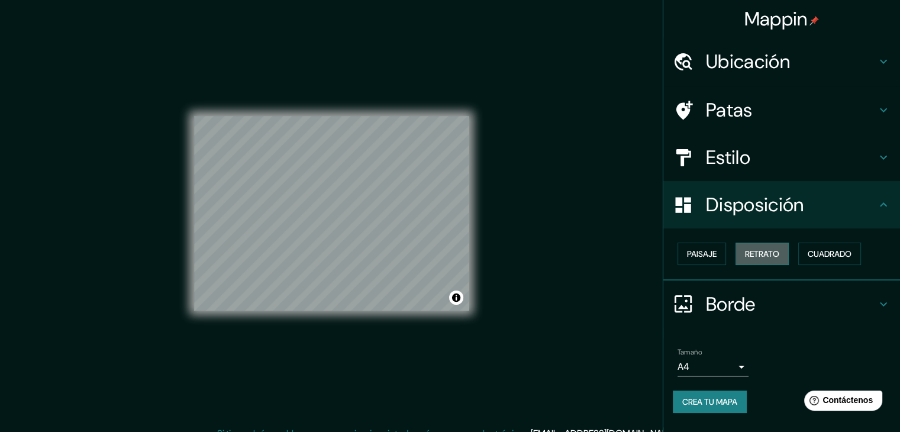
click at [767, 259] on font "Retrato" at bounding box center [762, 254] width 34 height 11
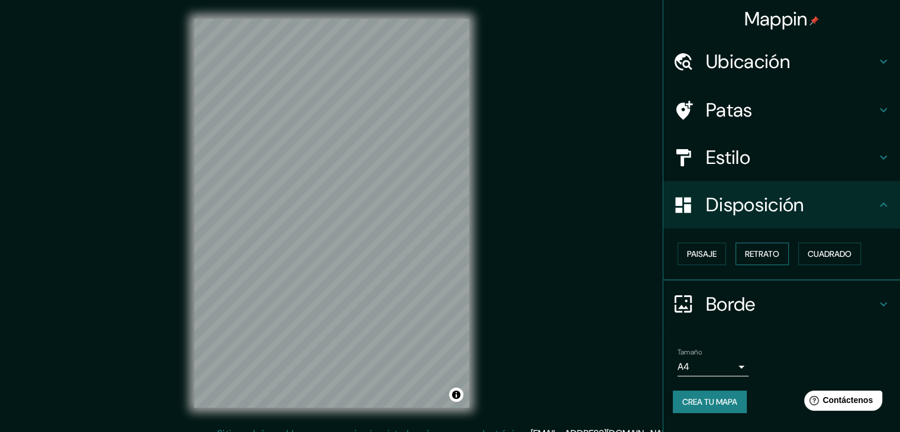
click at [741, 259] on button "Retrato" at bounding box center [762, 254] width 53 height 22
click at [750, 252] on font "Retrato" at bounding box center [762, 254] width 34 height 11
click at [813, 252] on font "Cuadrado" at bounding box center [830, 254] width 44 height 11
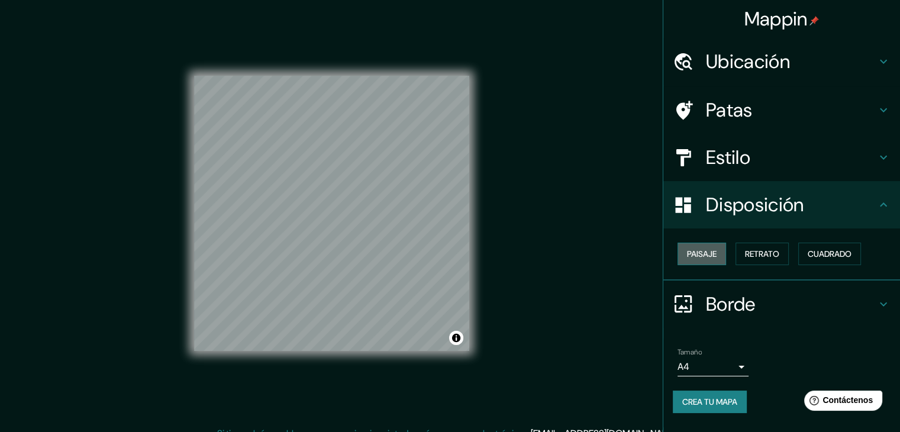
click at [691, 256] on font "Paisaje" at bounding box center [702, 254] width 30 height 11
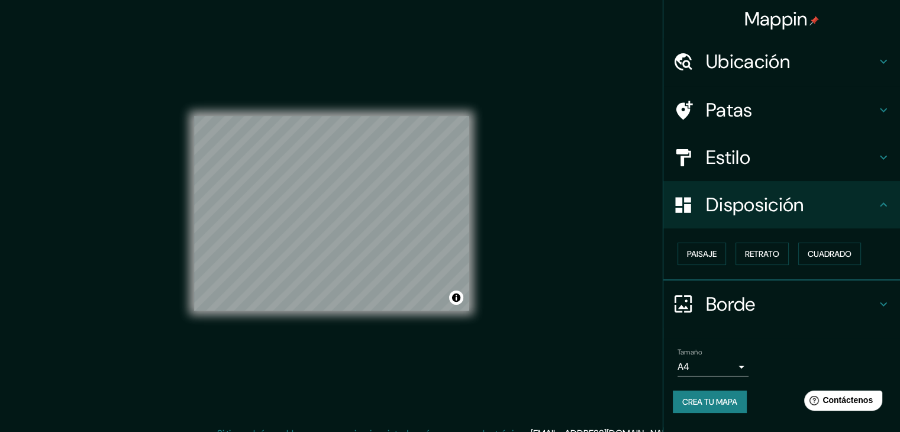
click at [725, 151] on font "Estilo" at bounding box center [728, 157] width 44 height 25
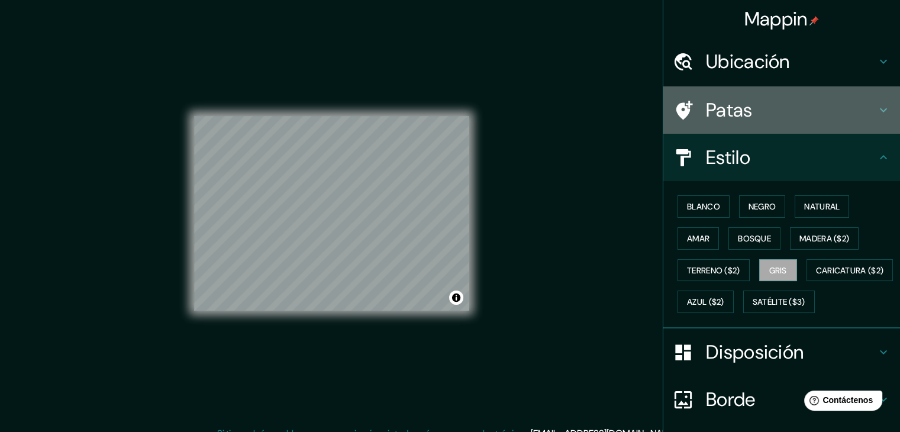
click at [734, 111] on font "Patas" at bounding box center [729, 110] width 47 height 25
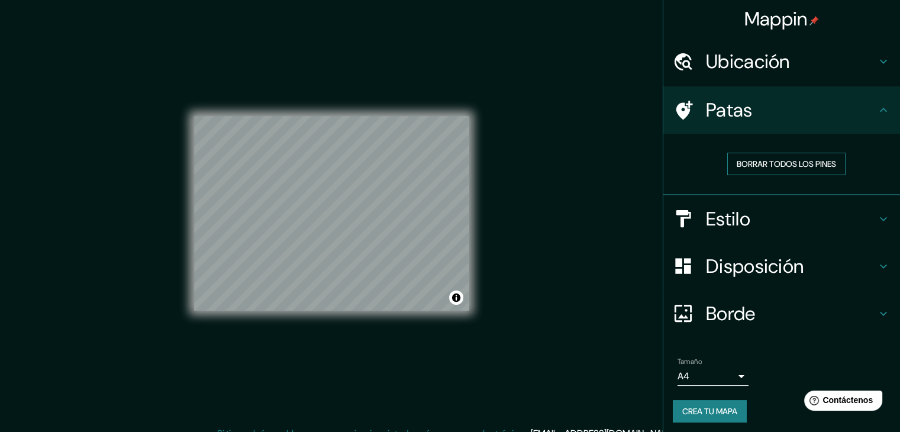
click at [739, 165] on font "Borrar todos los pines" at bounding box center [786, 164] width 99 height 11
click at [777, 60] on font "Ubicación" at bounding box center [748, 61] width 84 height 25
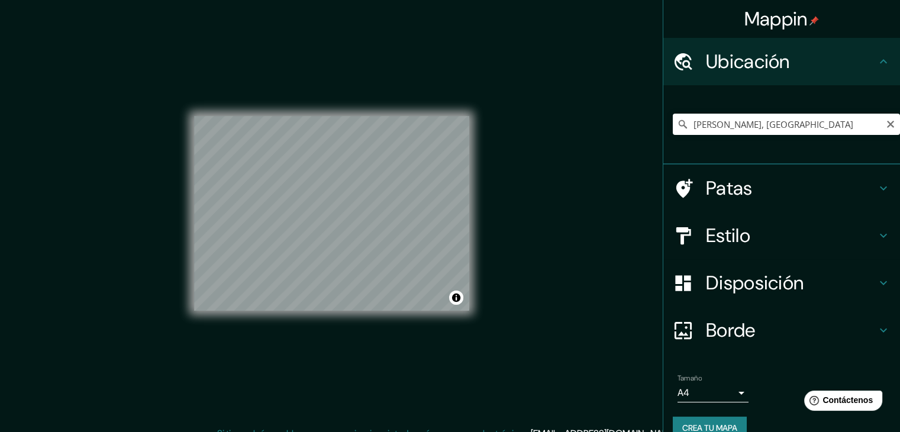
click at [745, 235] on h4 "Estilo" at bounding box center [791, 236] width 171 height 24
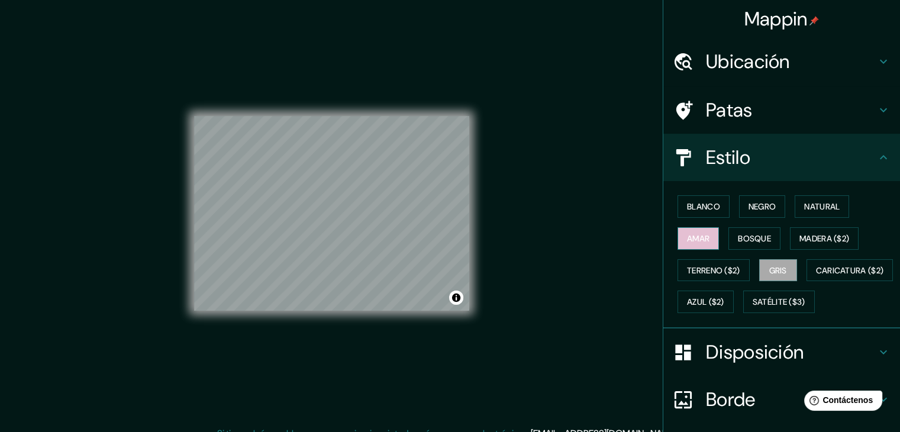
click at [694, 248] on button "Amar" at bounding box center [698, 238] width 41 height 22
click at [758, 365] on font "Disposición" at bounding box center [755, 352] width 98 height 25
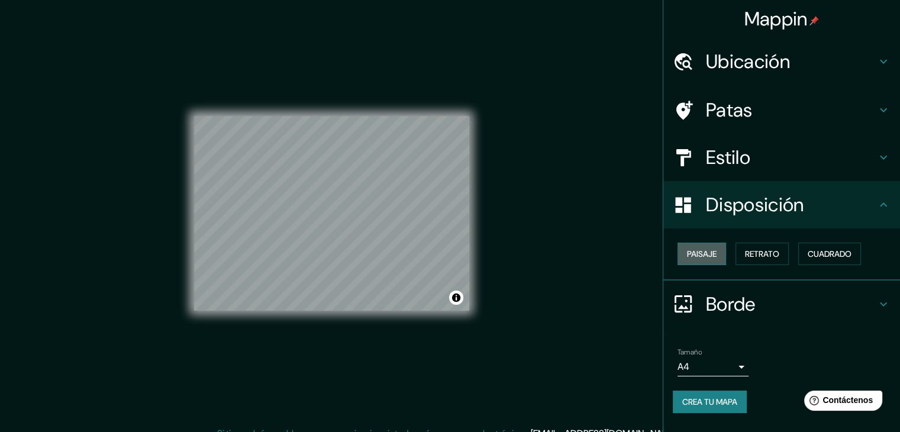
click at [699, 247] on font "Paisaje" at bounding box center [702, 253] width 30 height 15
click at [778, 255] on font "Retrato" at bounding box center [762, 254] width 34 height 11
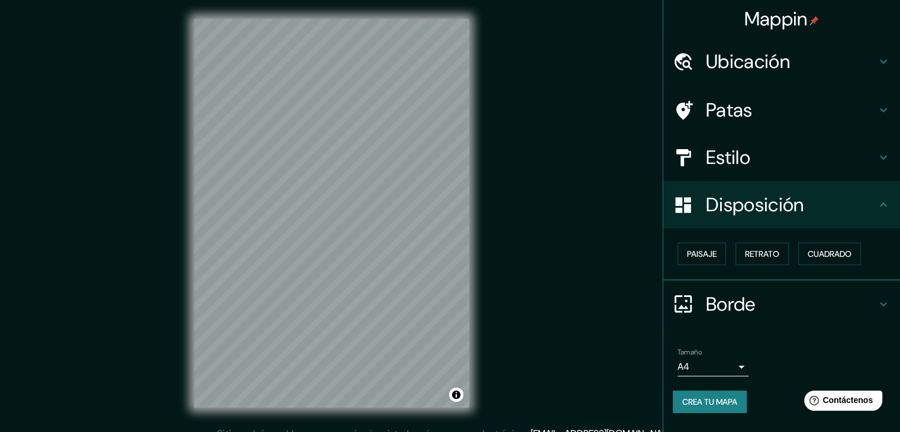
click at [748, 163] on font "Estilo" at bounding box center [728, 157] width 44 height 25
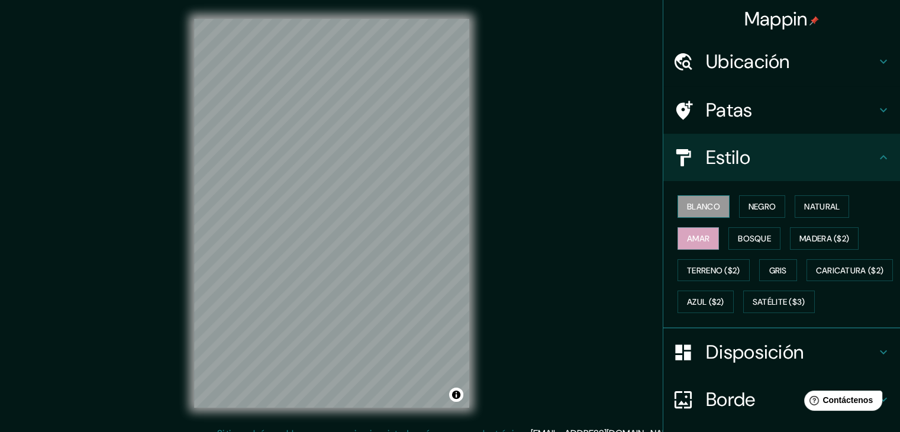
click at [703, 211] on font "Blanco" at bounding box center [703, 206] width 33 height 11
click at [690, 239] on font "Amar" at bounding box center [698, 238] width 22 height 11
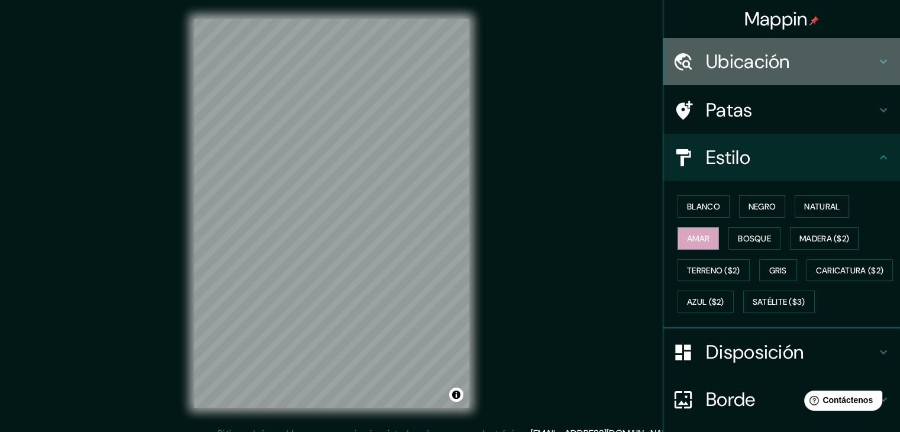
click at [774, 59] on font "Ubicación" at bounding box center [748, 61] width 84 height 25
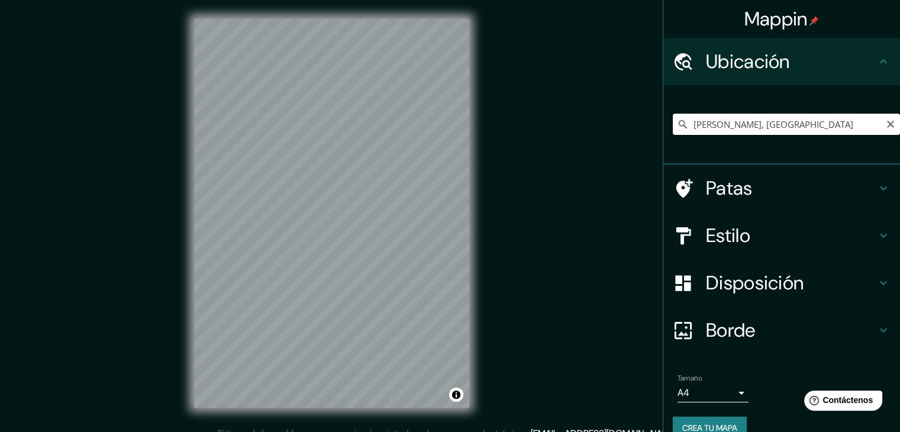
click at [802, 115] on input "[PERSON_NAME], [GEOGRAPHIC_DATA]" at bounding box center [786, 124] width 227 height 21
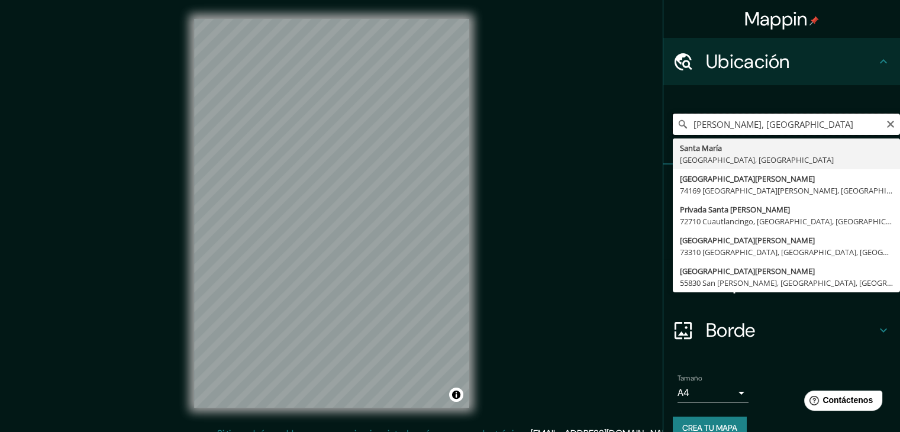
click at [802, 115] on input "[PERSON_NAME], [GEOGRAPHIC_DATA]" at bounding box center [786, 124] width 227 height 21
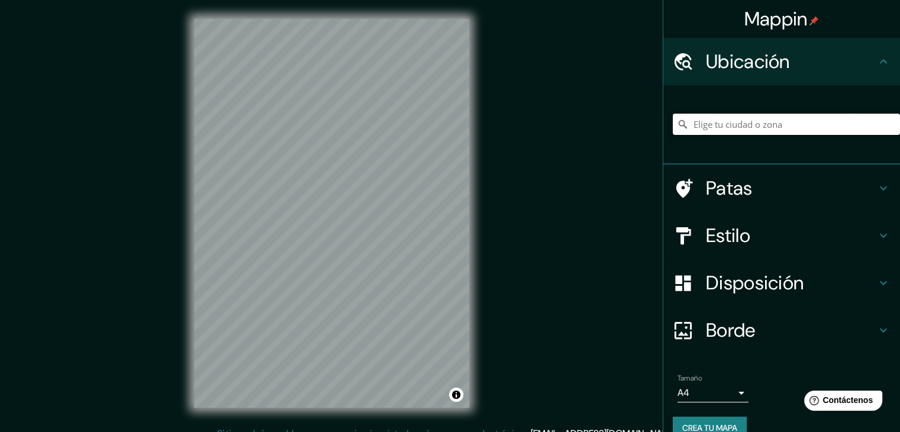
paste input "9RPH+RCC, Santa [PERSON_NAME], [GEOGRAPHIC_DATA]."
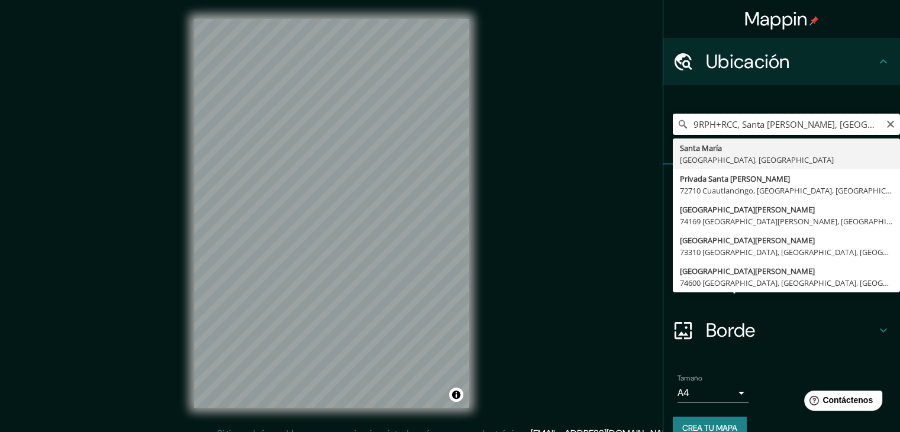
type input "9RPH+RCC, Santa [PERSON_NAME], [GEOGRAPHIC_DATA]."
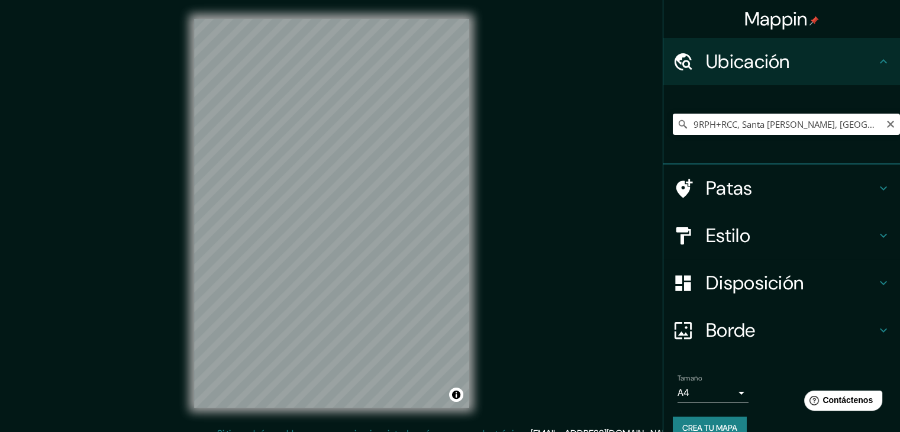
click at [596, 69] on div "Mappin Ubicación 9RPH+RCC, Santa [PERSON_NAME], [GEOGRAPHIC_DATA]. [GEOGRAPHIC_…" at bounding box center [450, 223] width 900 height 446
